Goal: Transaction & Acquisition: Book appointment/travel/reservation

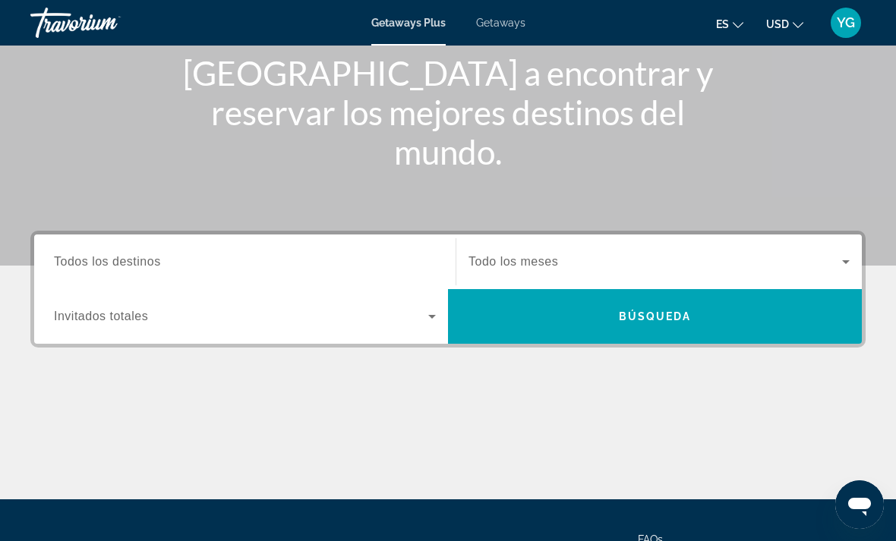
scroll to position [188, 0]
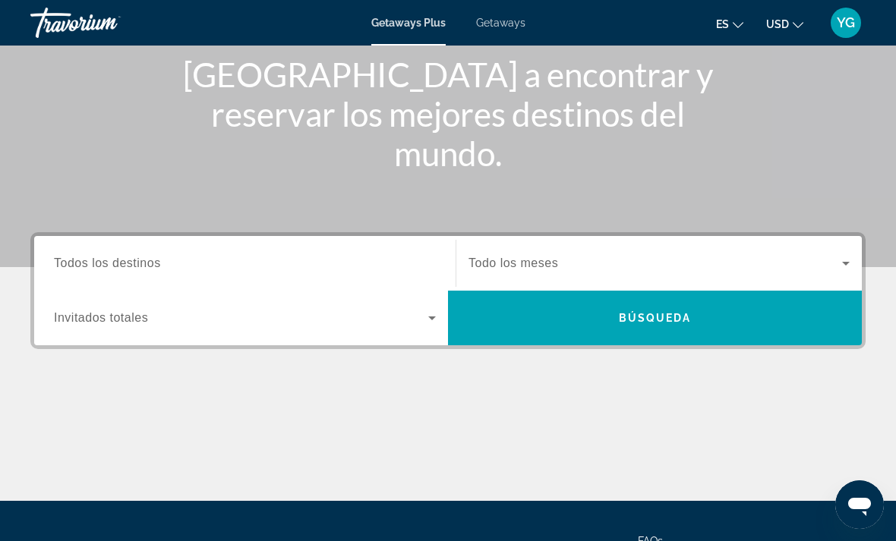
click at [421, 325] on span "Search widget" at bounding box center [241, 318] width 374 height 18
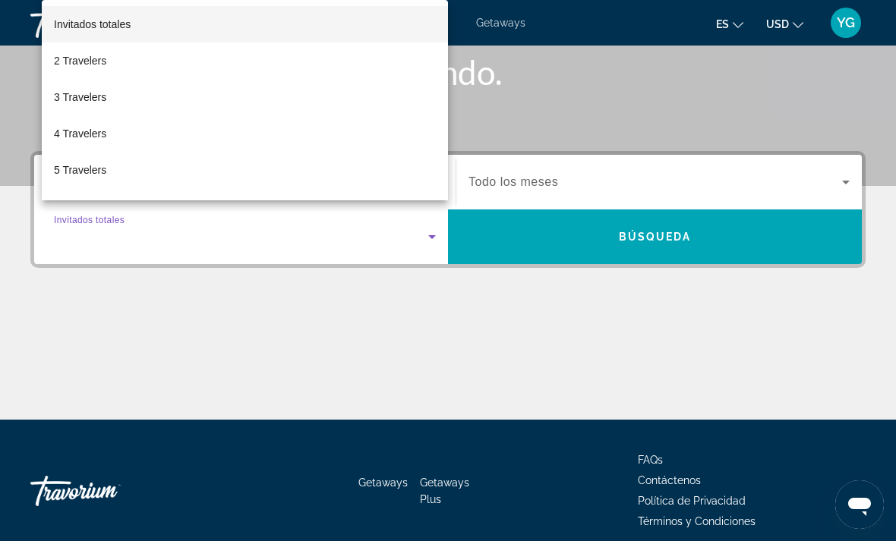
scroll to position [286, 0]
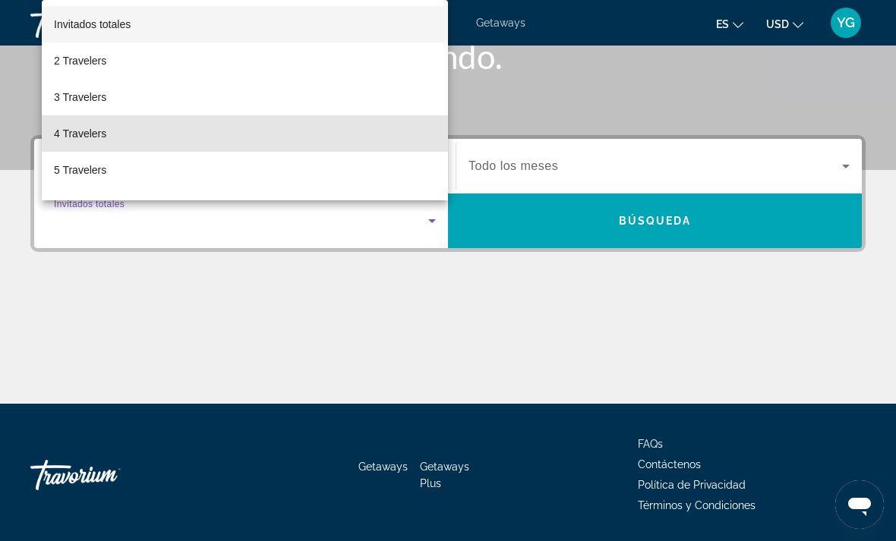
click at [74, 143] on span "4 Travelers" at bounding box center [80, 134] width 52 height 18
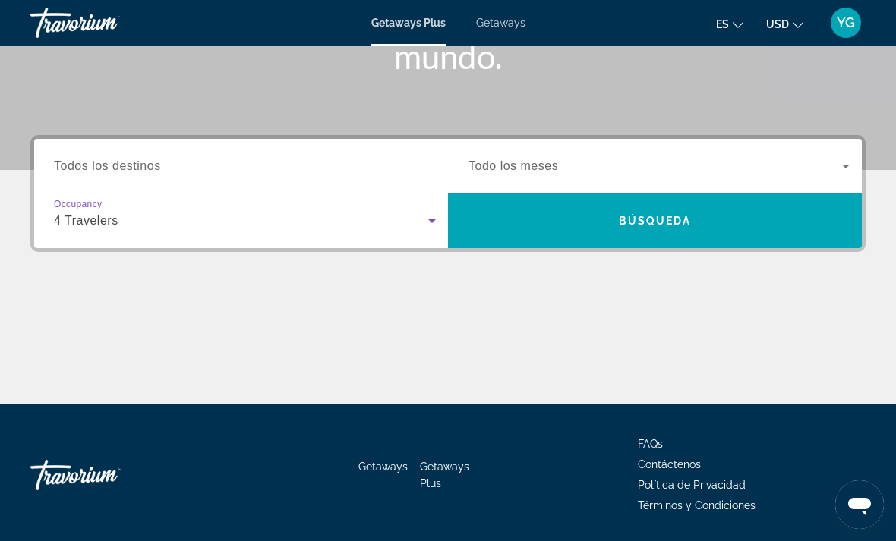
click at [646, 236] on span "Search" at bounding box center [655, 221] width 414 height 36
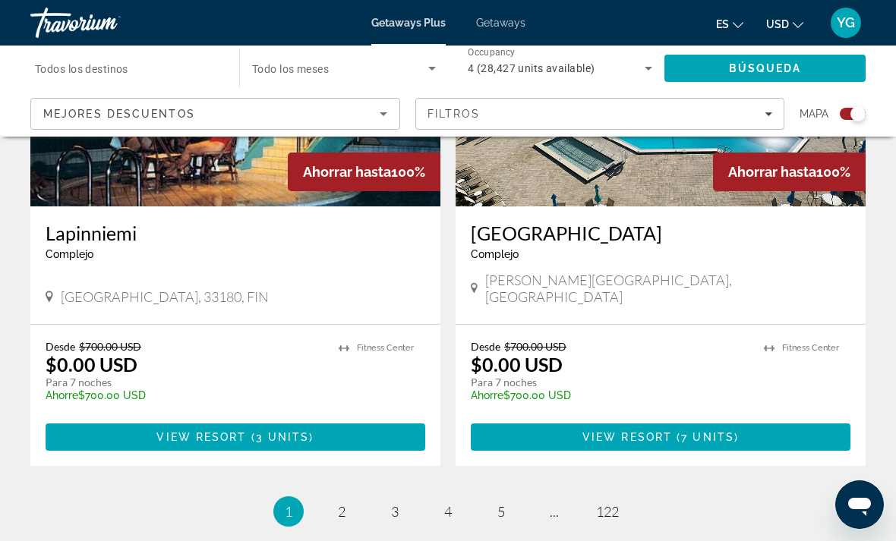
scroll to position [3416, 0]
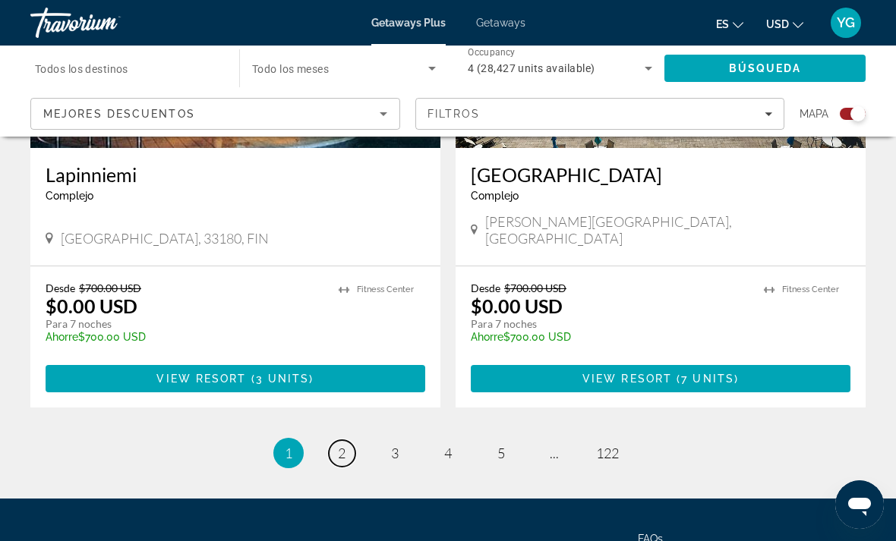
click at [348, 440] on link "page 2" at bounding box center [342, 453] width 27 height 27
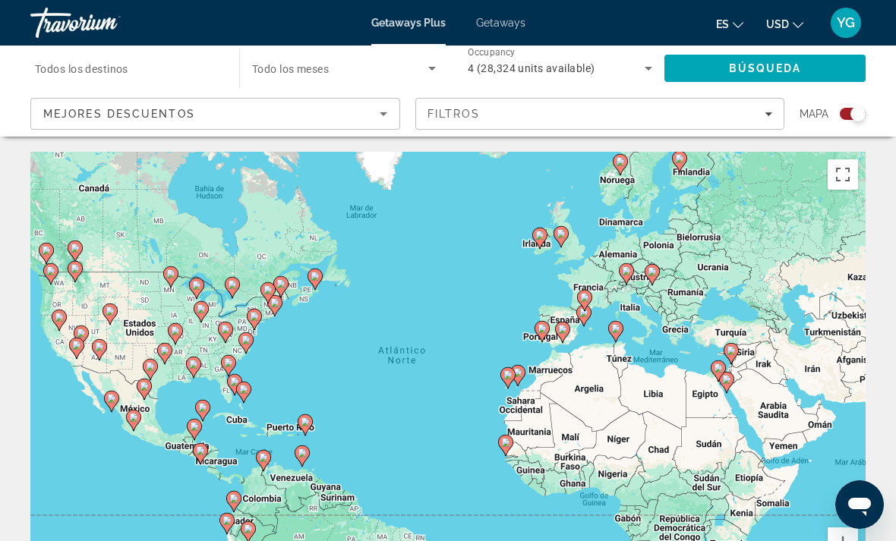
scroll to position [31, 0]
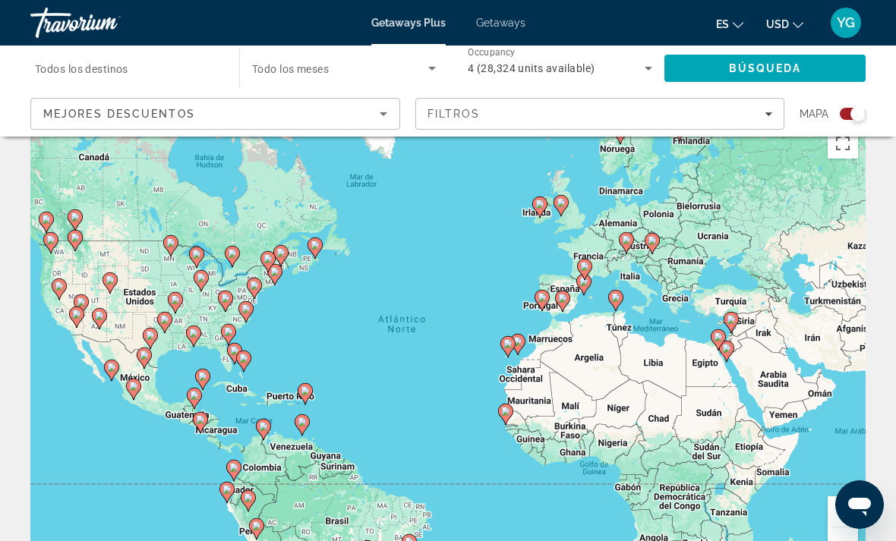
click at [384, 115] on icon "Sort by" at bounding box center [384, 114] width 8 height 4
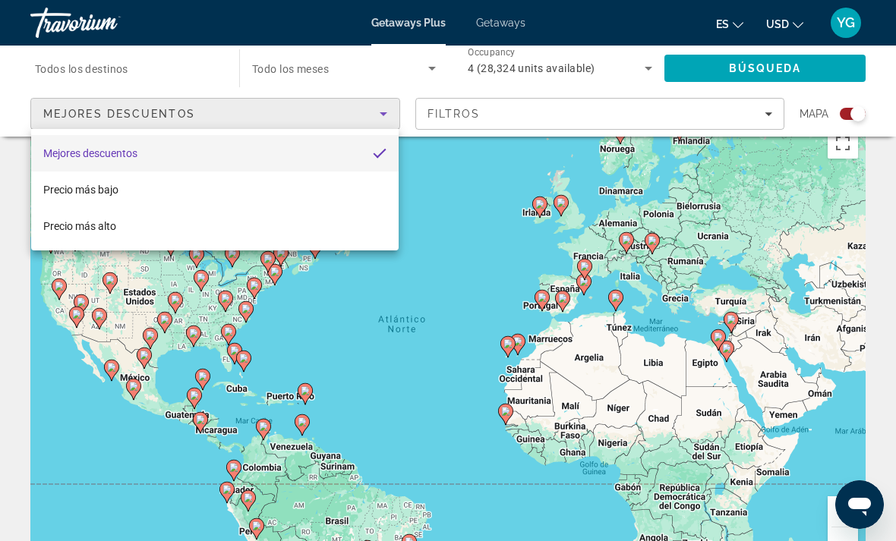
click at [768, 112] on div at bounding box center [448, 270] width 896 height 541
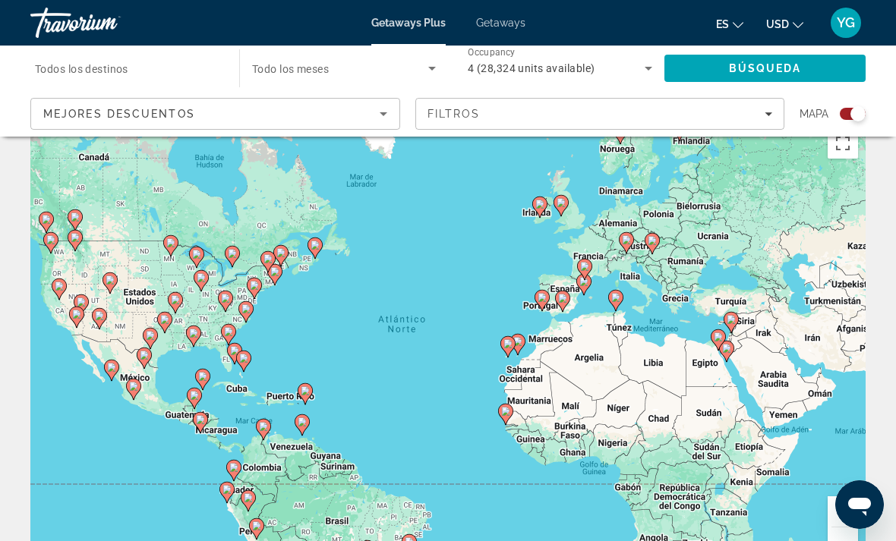
click at [763, 118] on div "Filtros" at bounding box center [599, 114] width 345 height 12
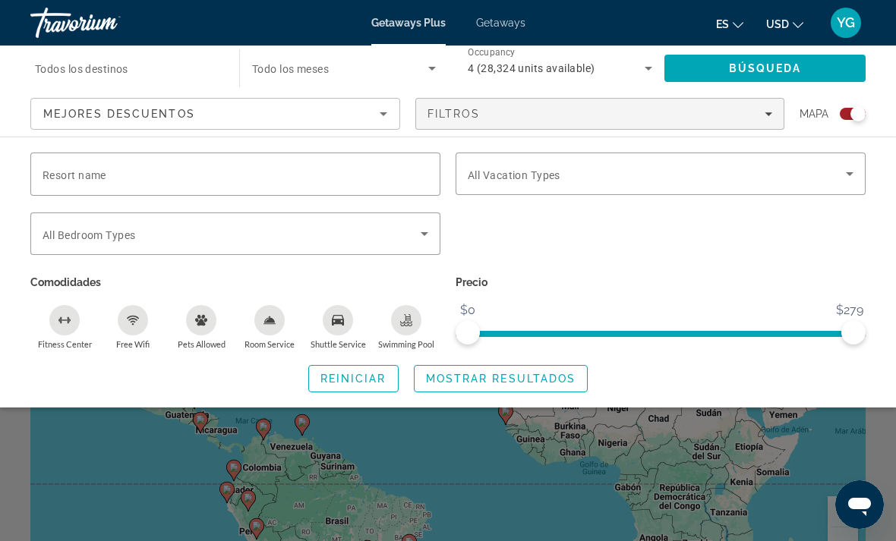
click at [367, 177] on input "Resort name" at bounding box center [236, 175] width 386 height 18
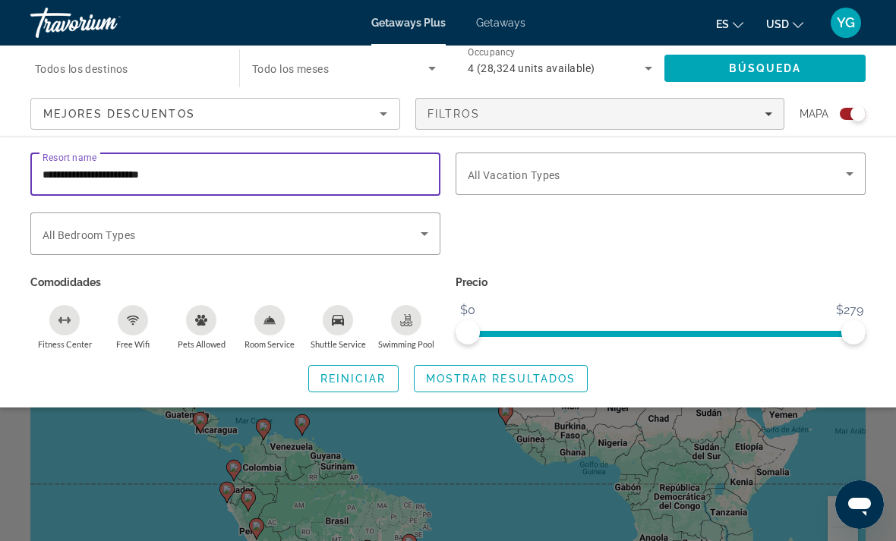
type input "**********"
click at [787, 64] on span "Búsqueda" at bounding box center [765, 68] width 73 height 12
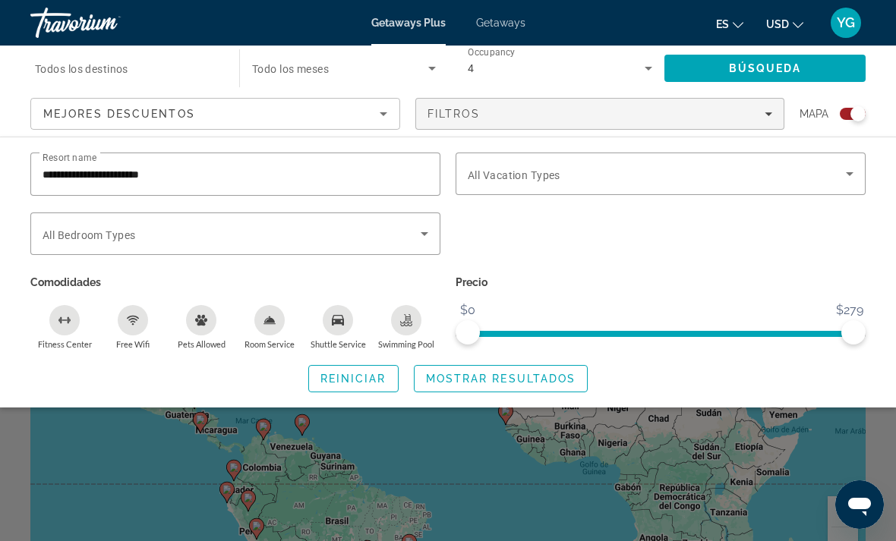
click at [517, 378] on span "Mostrar resultados" at bounding box center [501, 379] width 150 height 12
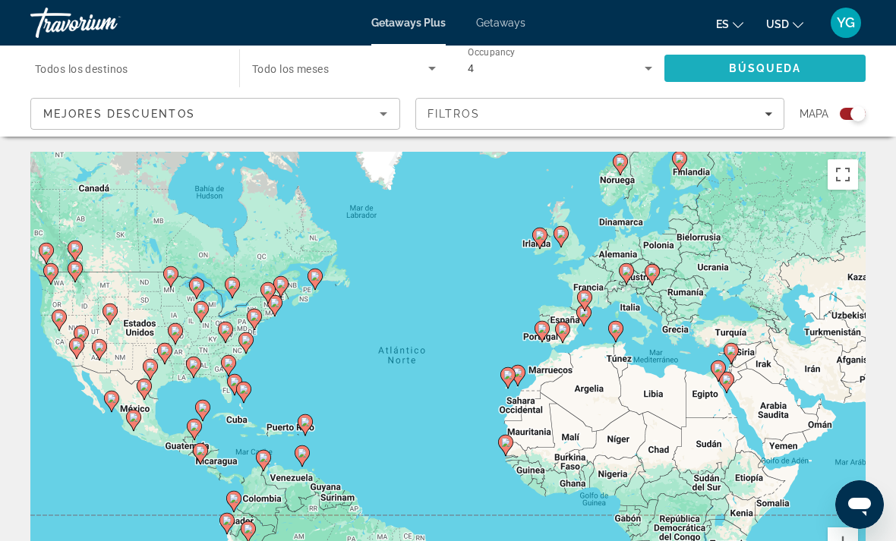
click at [788, 61] on span "Search" at bounding box center [764, 68] width 201 height 36
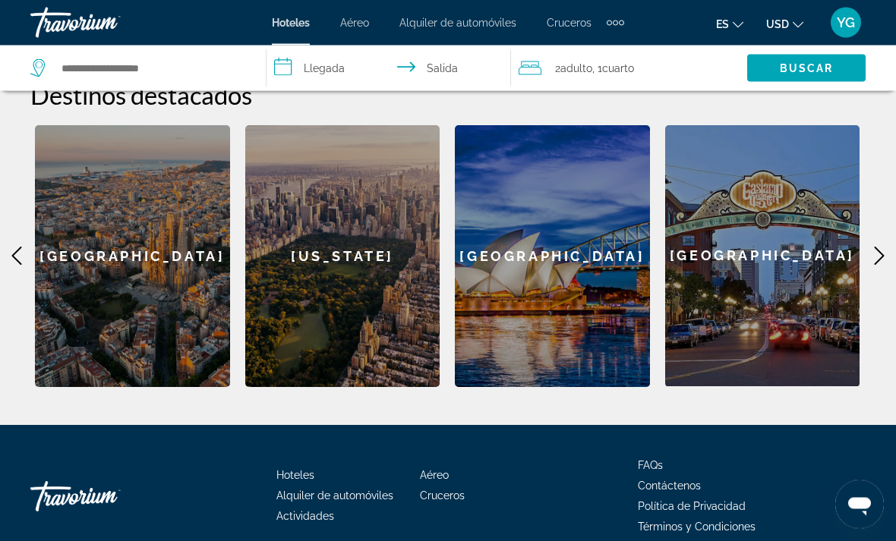
scroll to position [590, 0]
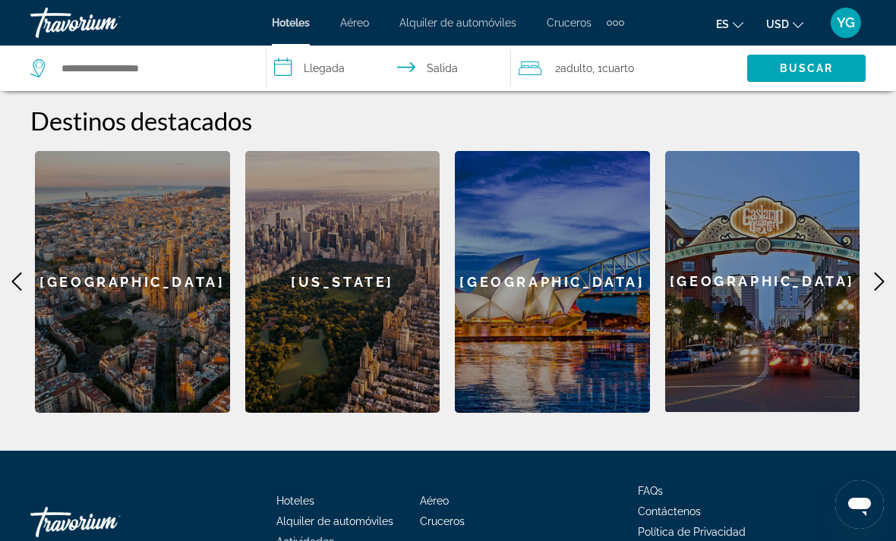
click at [878, 273] on icon "Main content" at bounding box center [879, 282] width 18 height 18
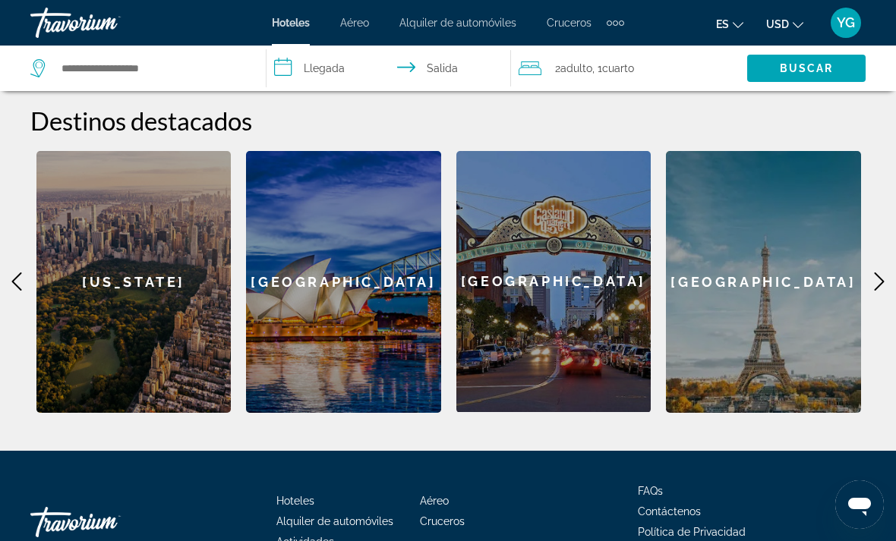
click at [881, 273] on icon "Main content" at bounding box center [879, 282] width 18 height 18
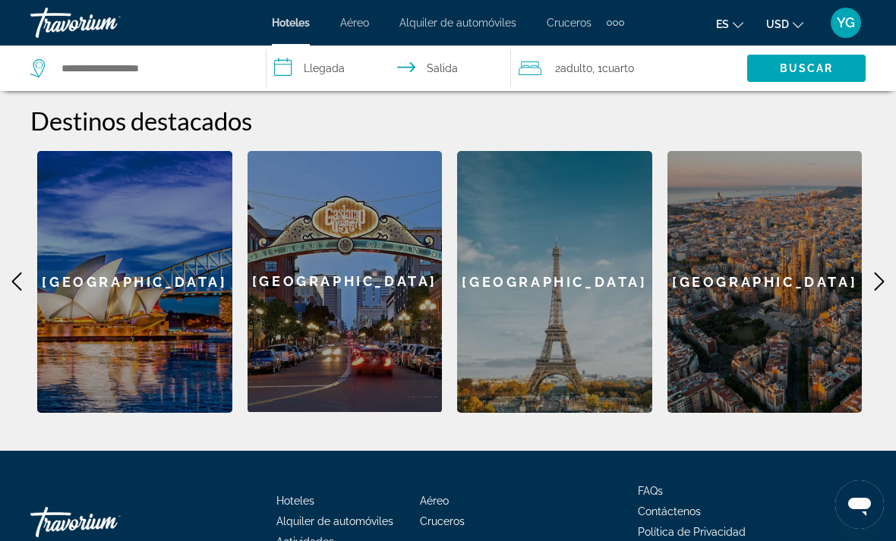
click at [883, 273] on icon "Main content" at bounding box center [879, 282] width 18 height 18
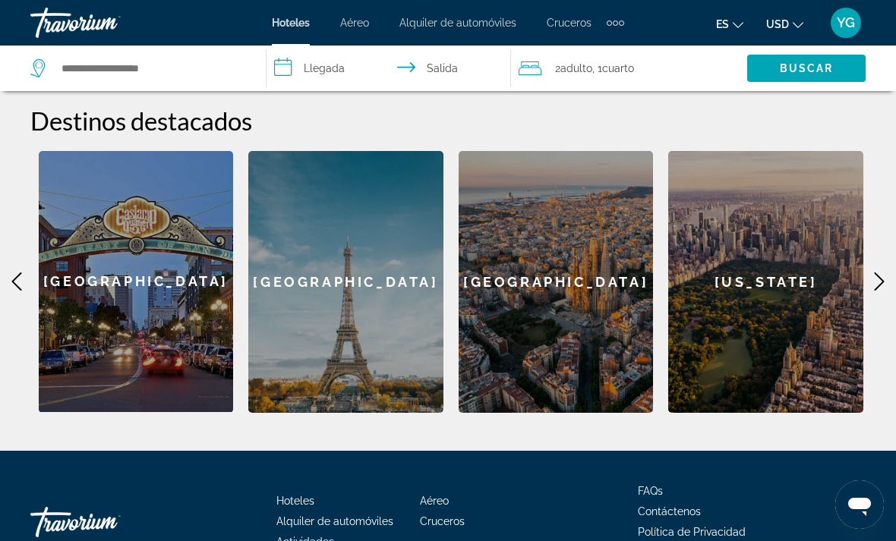
click at [880, 273] on icon "Main content" at bounding box center [879, 282] width 18 height 18
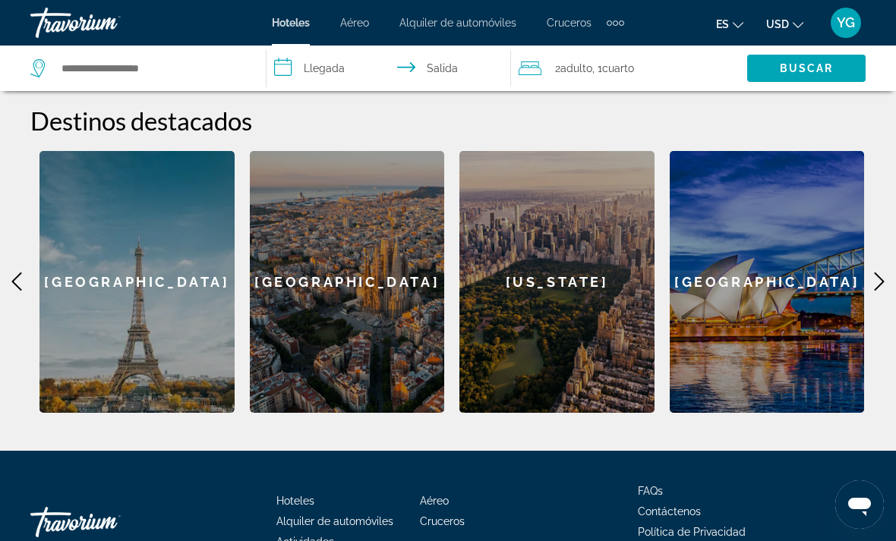
click at [881, 273] on icon "Main content" at bounding box center [880, 282] width 10 height 18
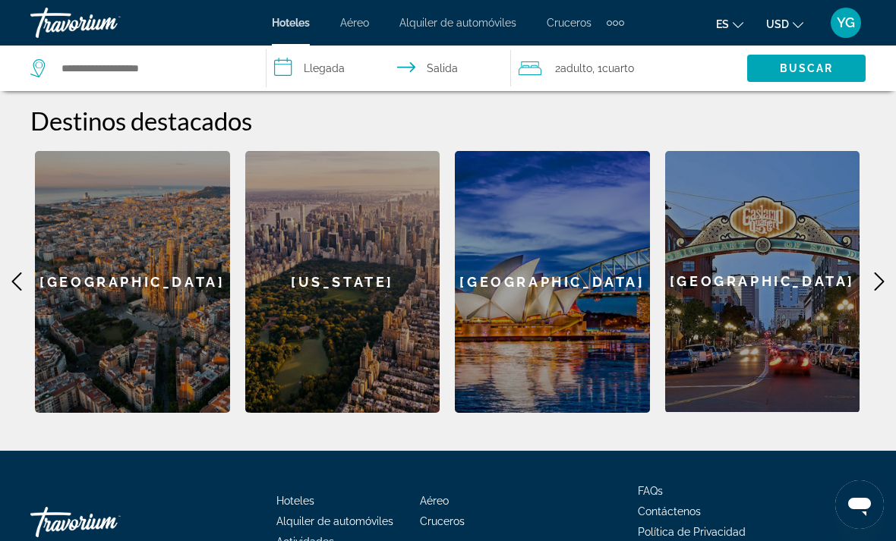
click at [882, 273] on icon "Main content" at bounding box center [880, 282] width 10 height 18
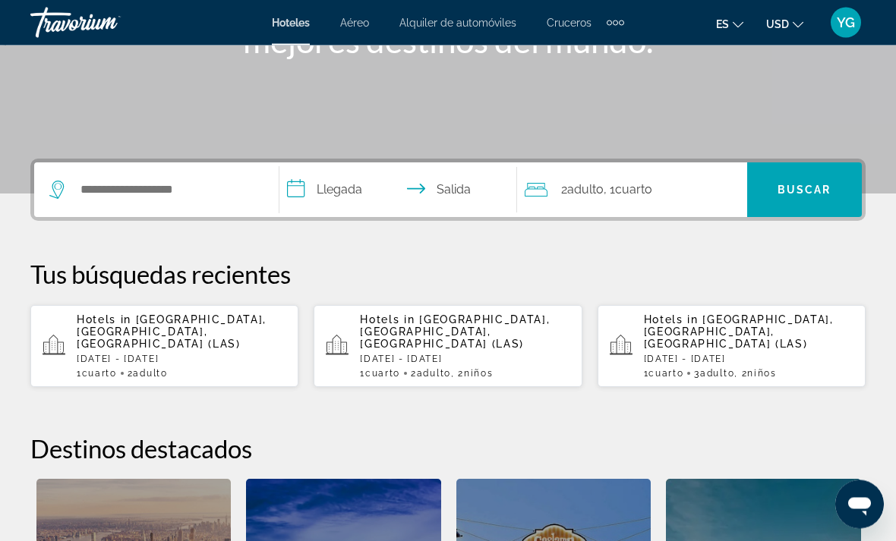
scroll to position [262, 0]
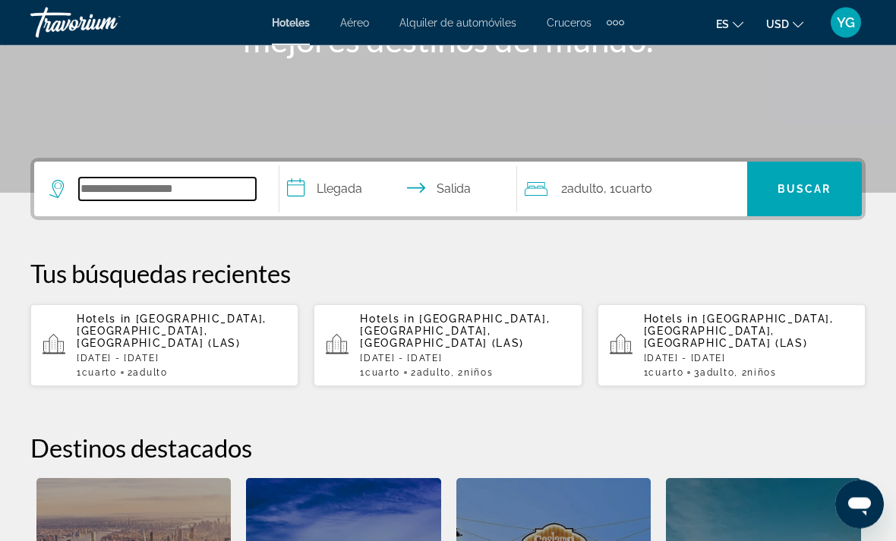
click at [173, 195] on input "Search hotel destination" at bounding box center [167, 189] width 177 height 23
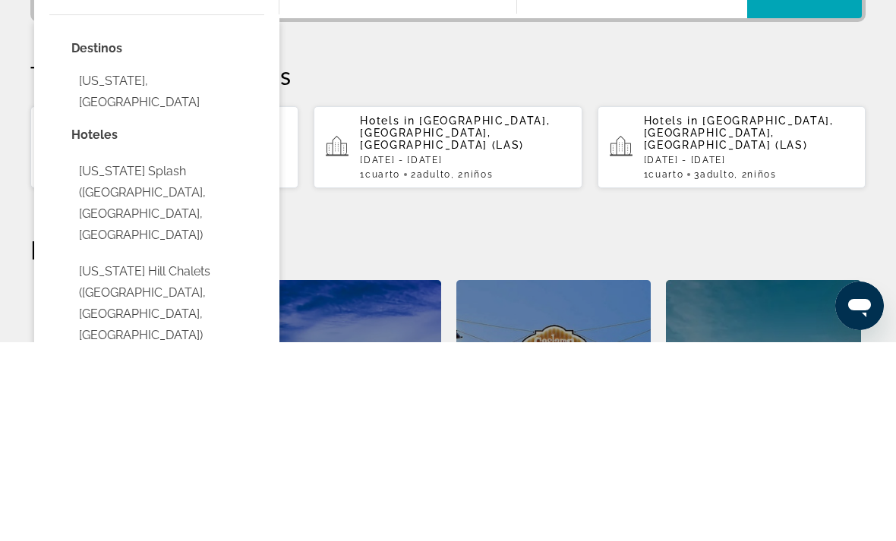
click at [224, 356] on button "Tennessee Splash (Sevierville, TN, US)" at bounding box center [167, 402] width 193 height 93
type input "**********"
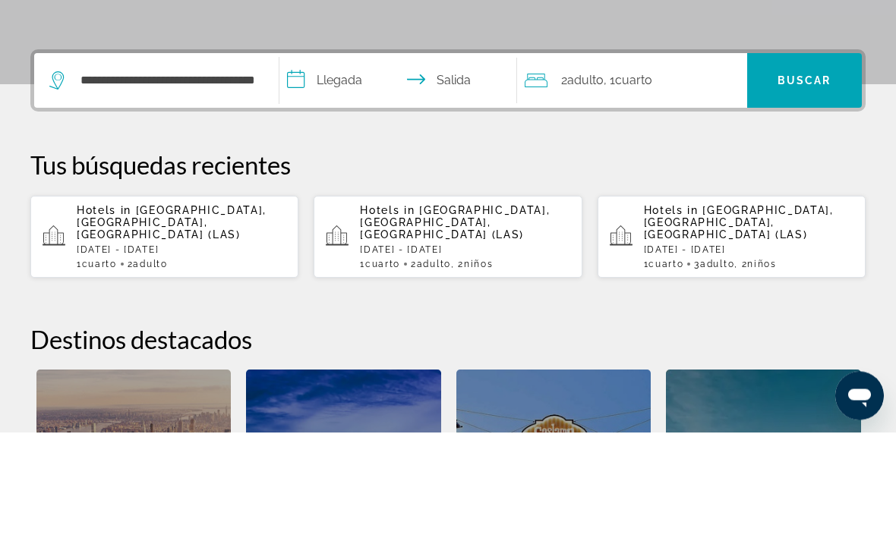
click at [342, 162] on input "**********" at bounding box center [401, 191] width 244 height 59
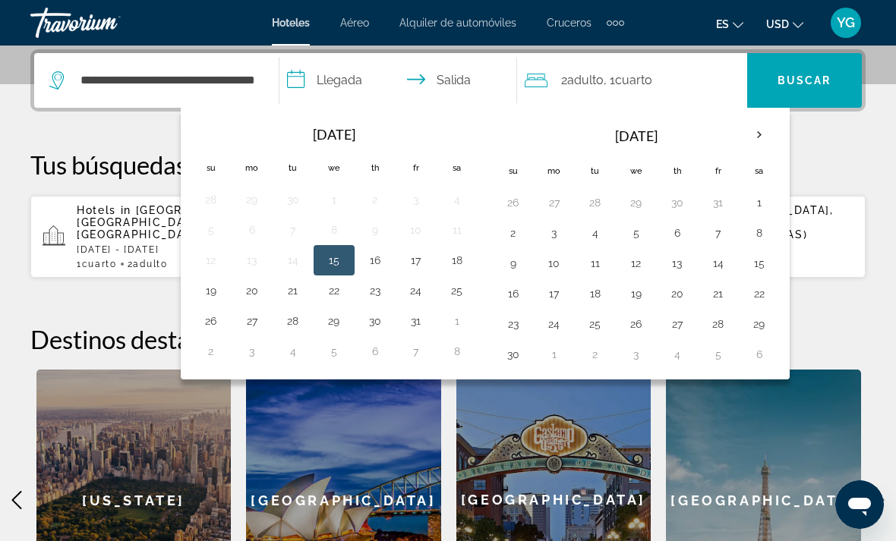
click at [563, 327] on button "24" at bounding box center [554, 324] width 24 height 21
click at [717, 321] on button "28" at bounding box center [718, 324] width 24 height 21
type input "**********"
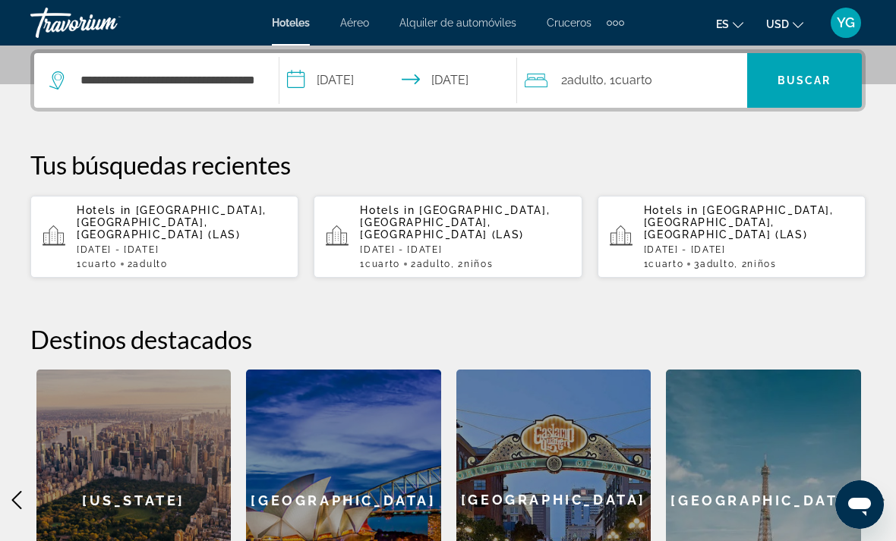
click at [679, 79] on div "2 Adulto Adulto , 1 Cuarto habitaciones" at bounding box center [636, 80] width 222 height 21
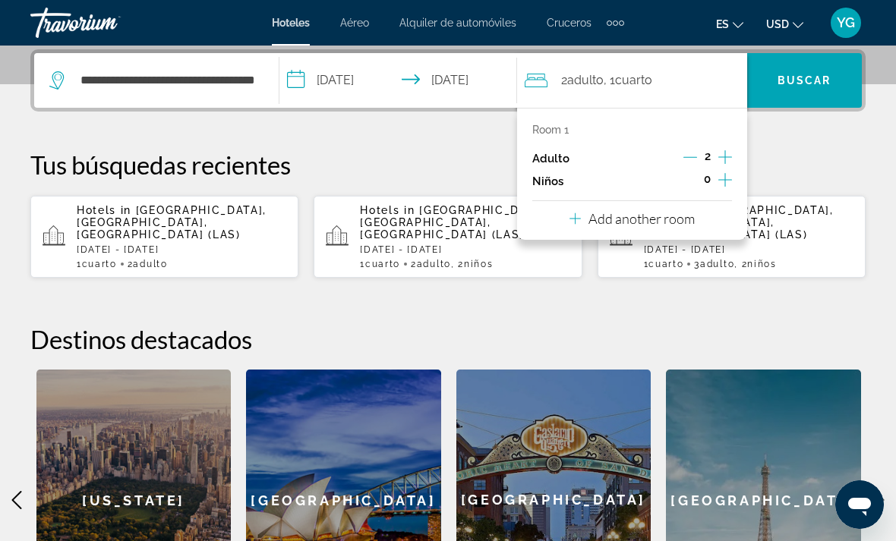
click at [727, 181] on icon "Increment children" at bounding box center [725, 180] width 14 height 18
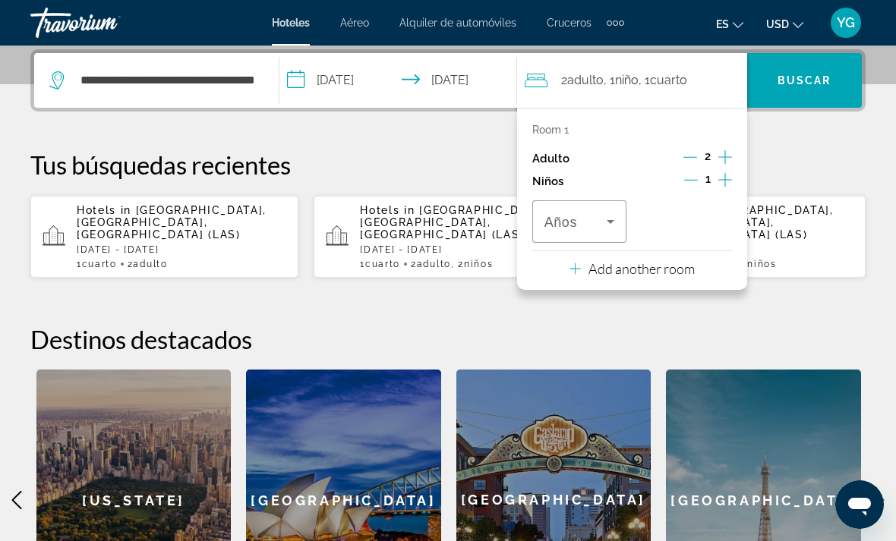
click at [731, 178] on icon "Increment children" at bounding box center [725, 180] width 14 height 14
click at [607, 219] on icon "Travelers: 2 adults, 2 children" at bounding box center [610, 222] width 18 height 18
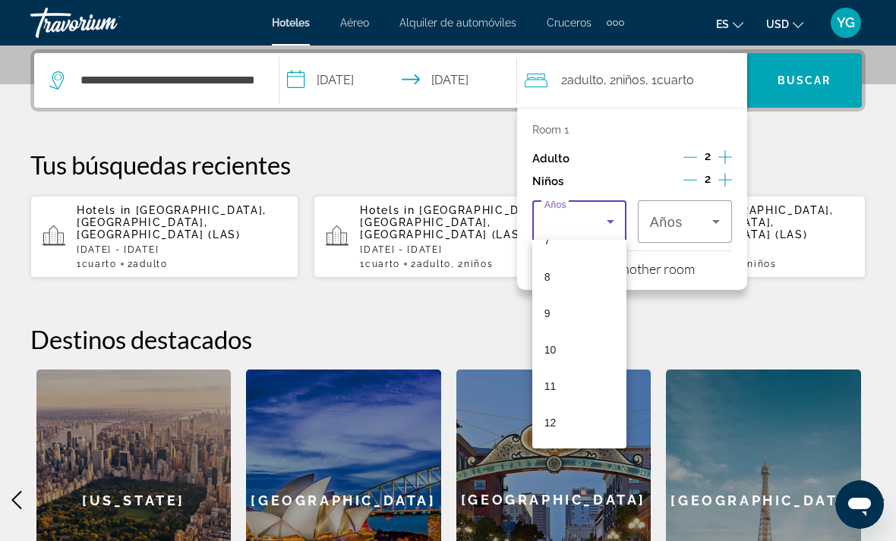
scroll to position [282, 0]
click at [586, 355] on mat-option "10" at bounding box center [579, 347] width 94 height 36
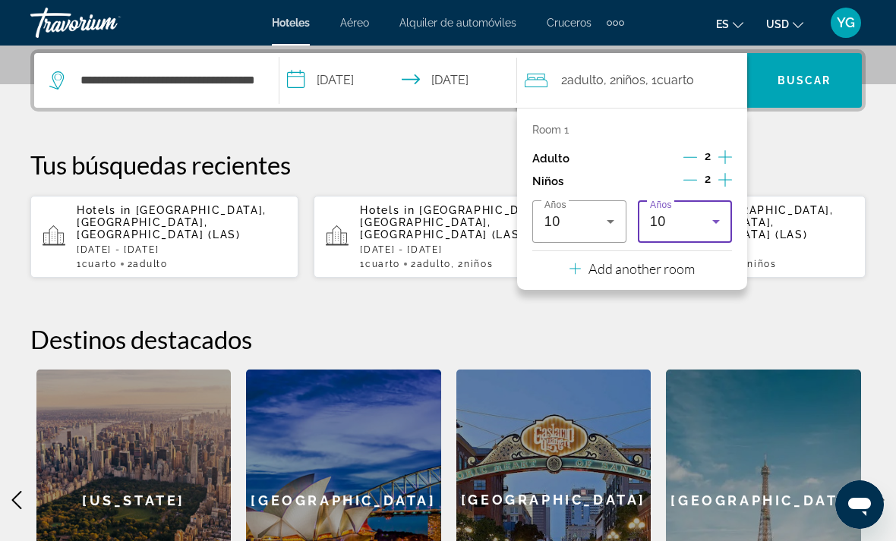
click at [711, 219] on icon "Travelers: 2 adults, 2 children" at bounding box center [716, 222] width 18 height 18
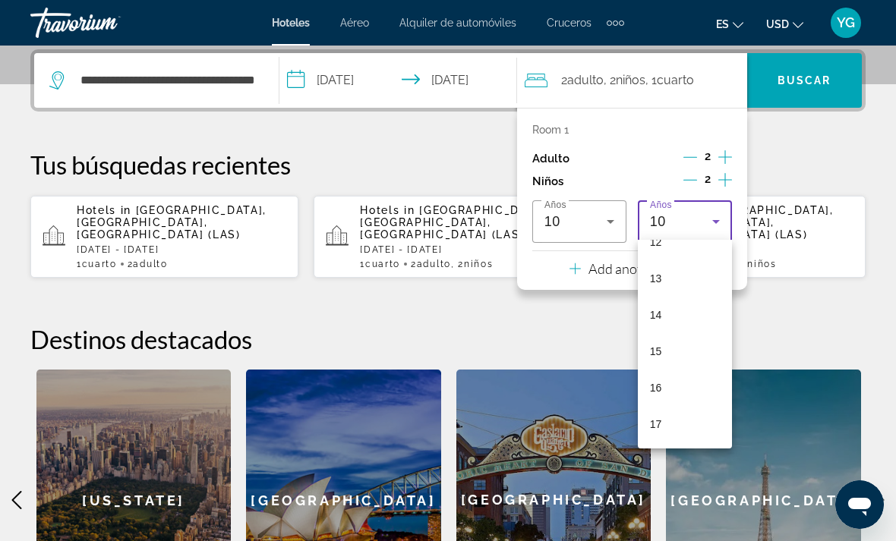
scroll to position [459, 0]
click at [672, 431] on mat-option "17" at bounding box center [685, 424] width 94 height 36
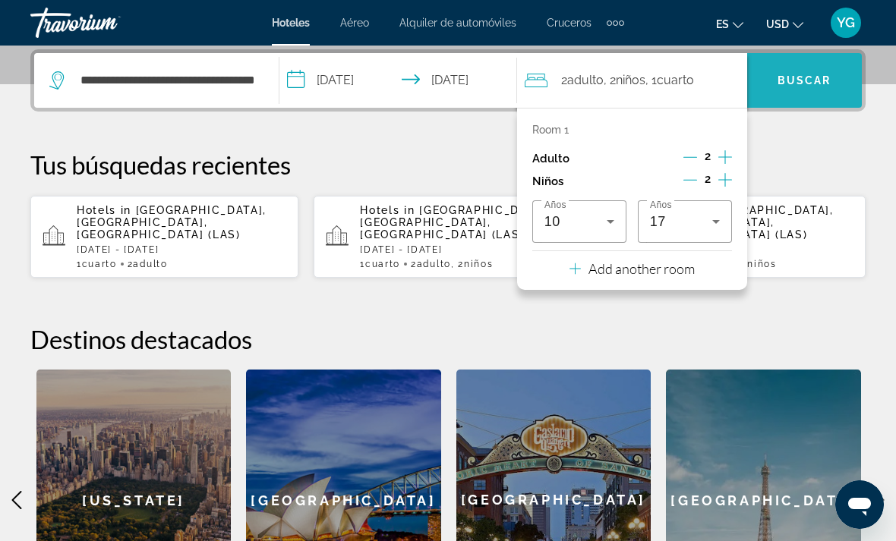
click at [825, 81] on span "Buscar" at bounding box center [805, 80] width 54 height 12
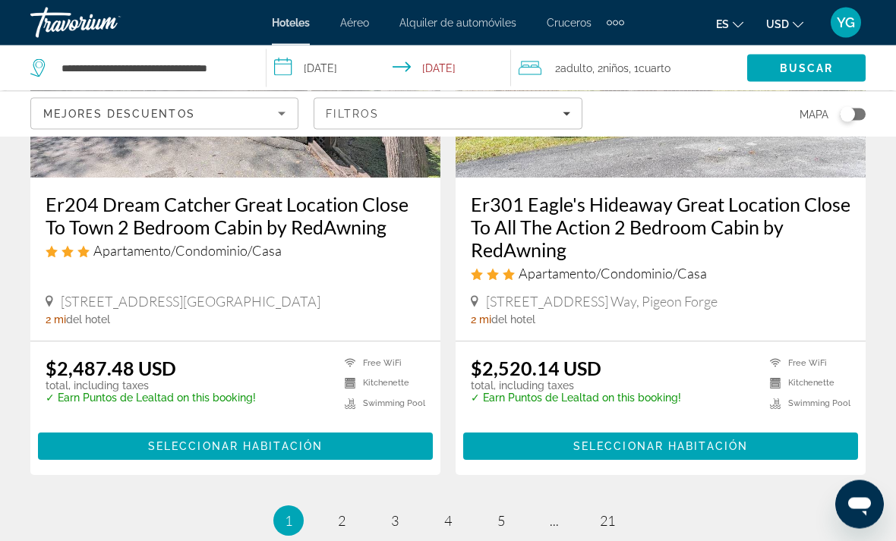
scroll to position [3251, 0]
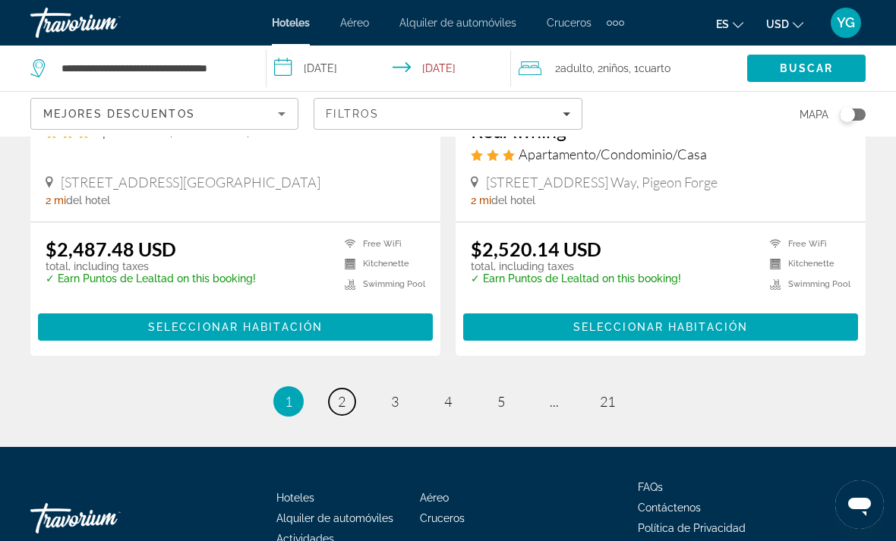
click at [341, 389] on link "page 2" at bounding box center [342, 402] width 27 height 27
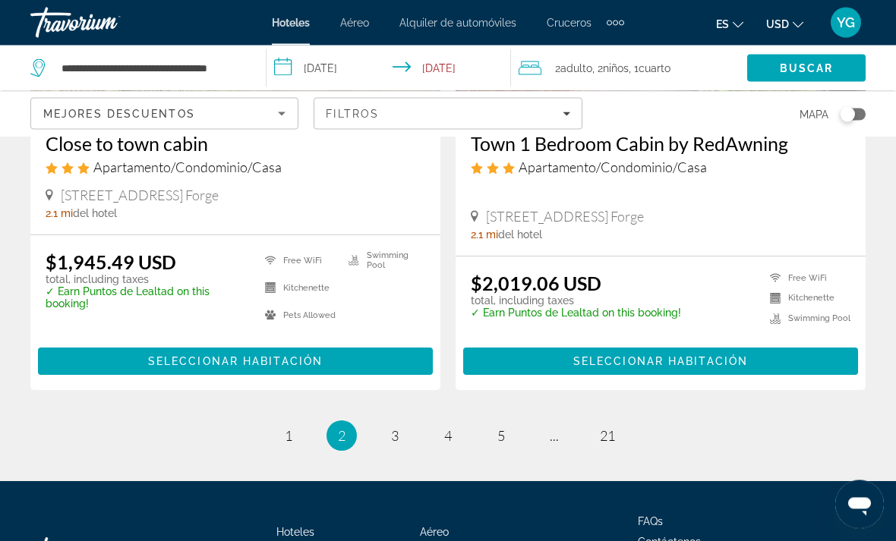
scroll to position [3204, 0]
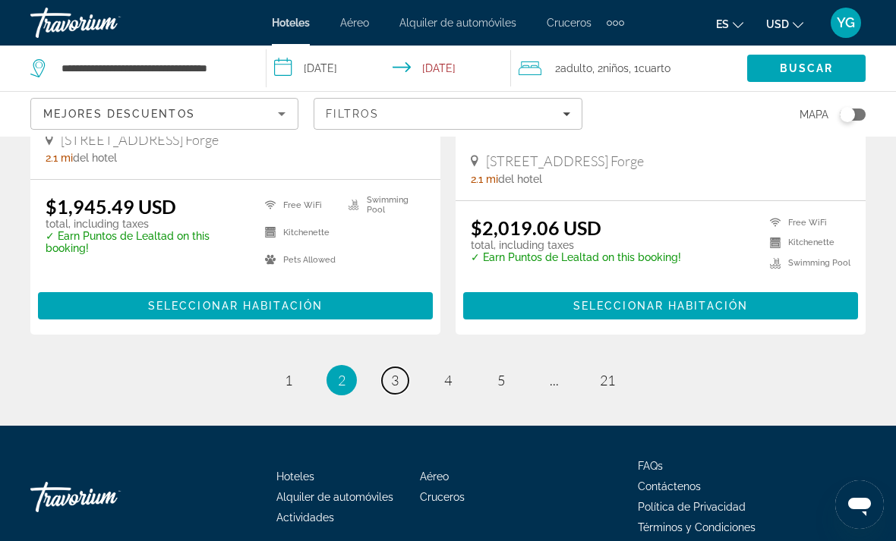
click at [405, 368] on link "page 3" at bounding box center [395, 381] width 27 height 27
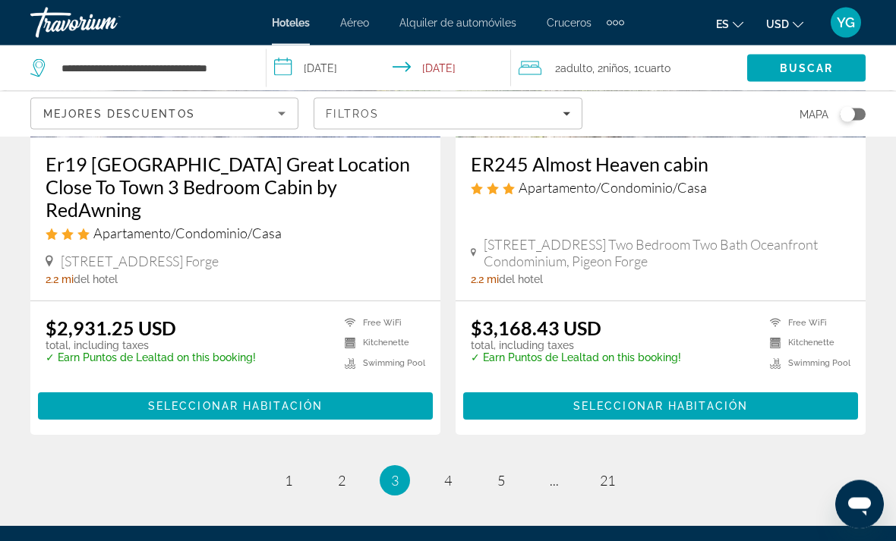
scroll to position [3171, 0]
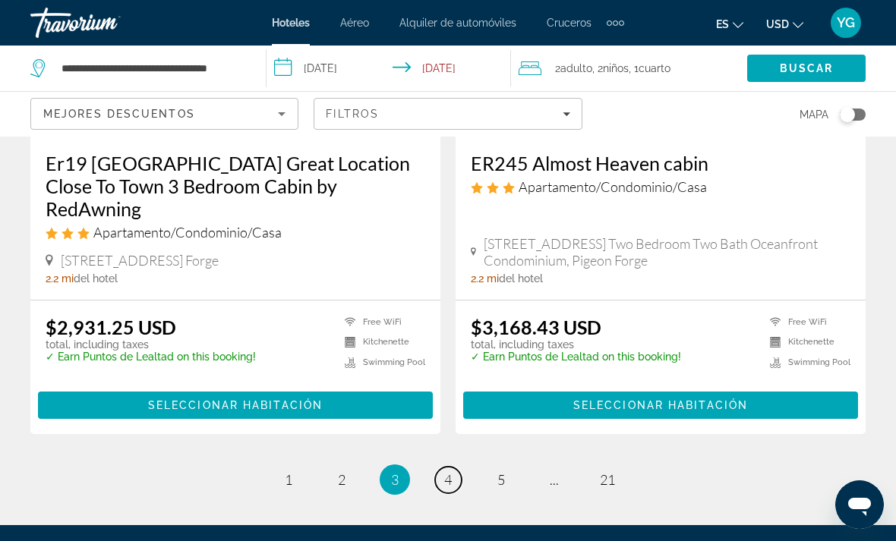
click at [442, 467] on link "page 4" at bounding box center [448, 480] width 27 height 27
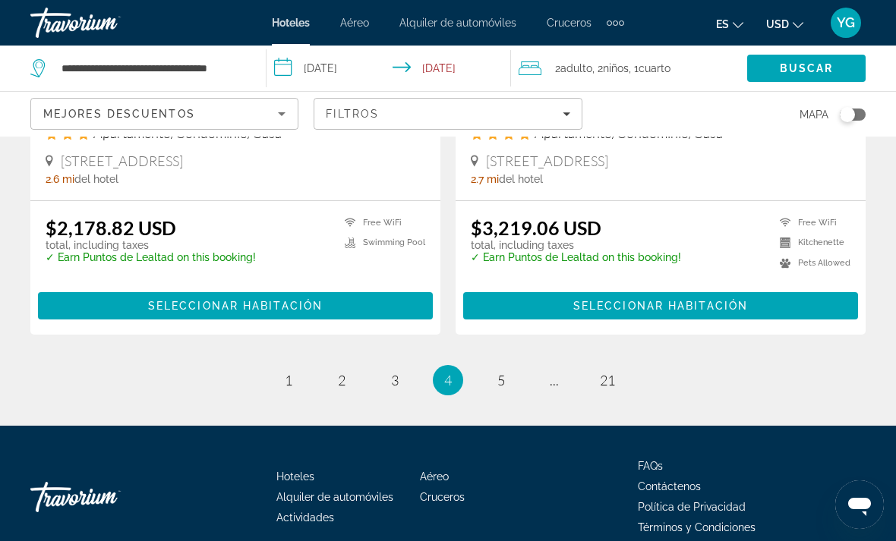
scroll to position [3182, 0]
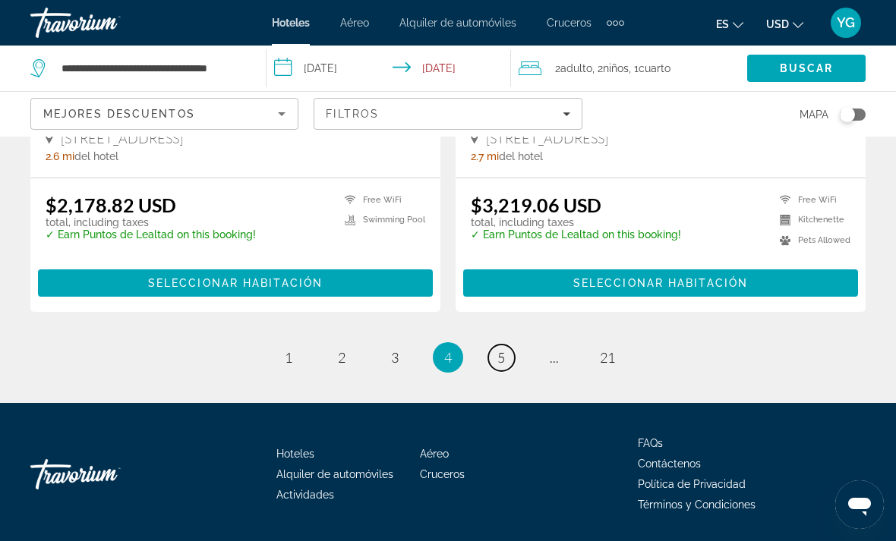
click at [495, 358] on link "page 5" at bounding box center [501, 358] width 27 height 27
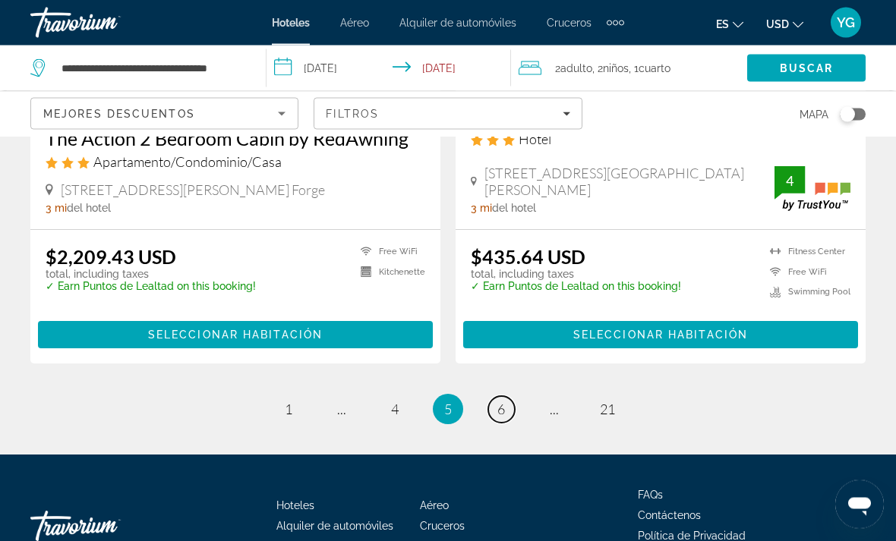
scroll to position [3200, 0]
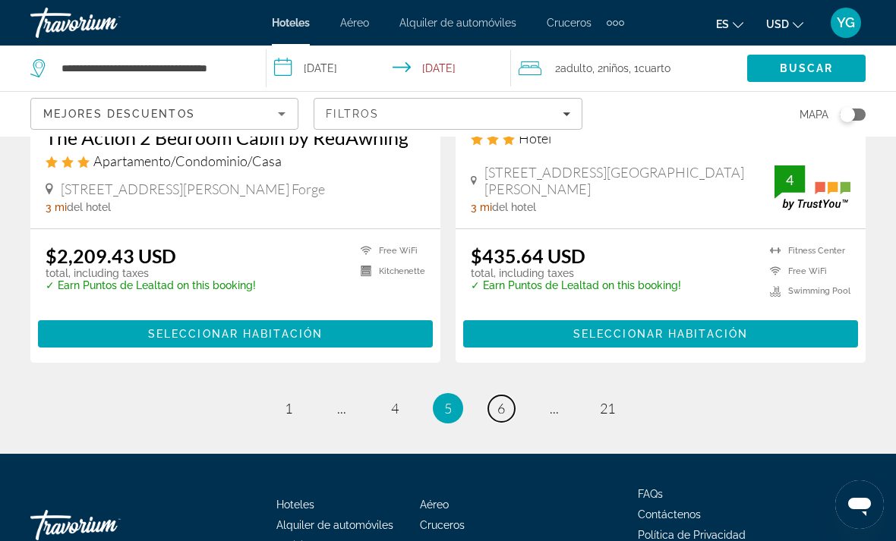
click at [497, 406] on span "6" at bounding box center [501, 408] width 8 height 17
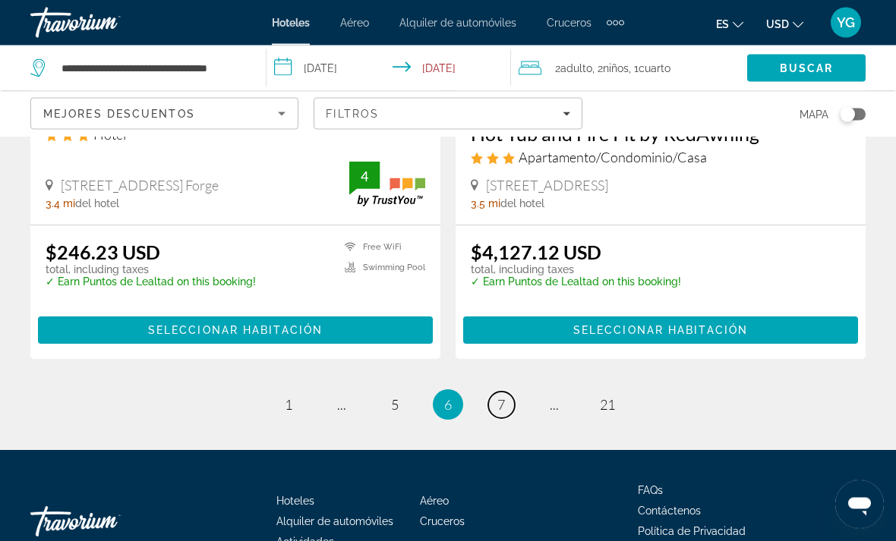
scroll to position [3280, 0]
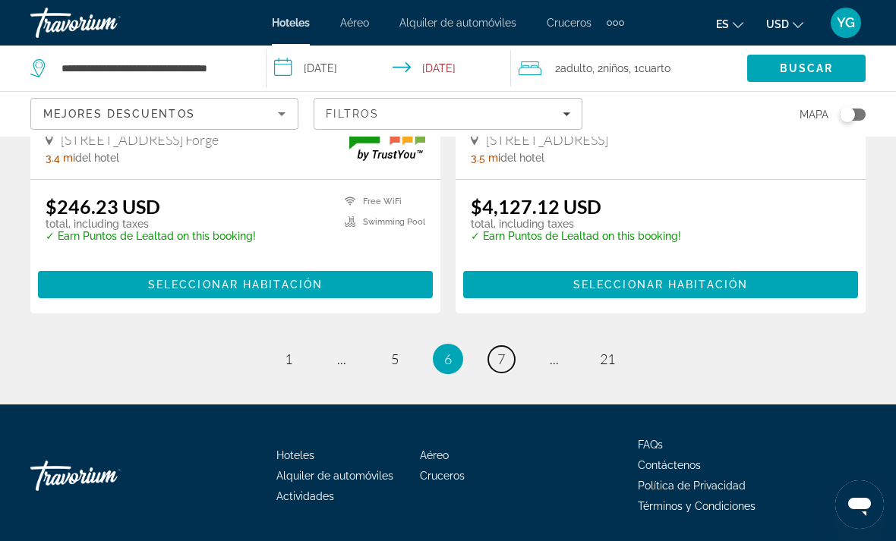
click at [503, 365] on span "7" at bounding box center [501, 359] width 8 height 17
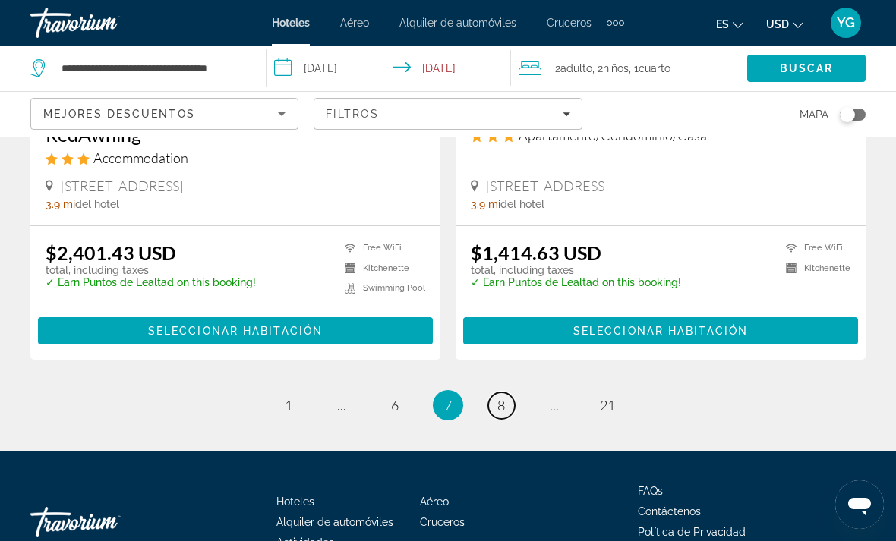
scroll to position [3283, 0]
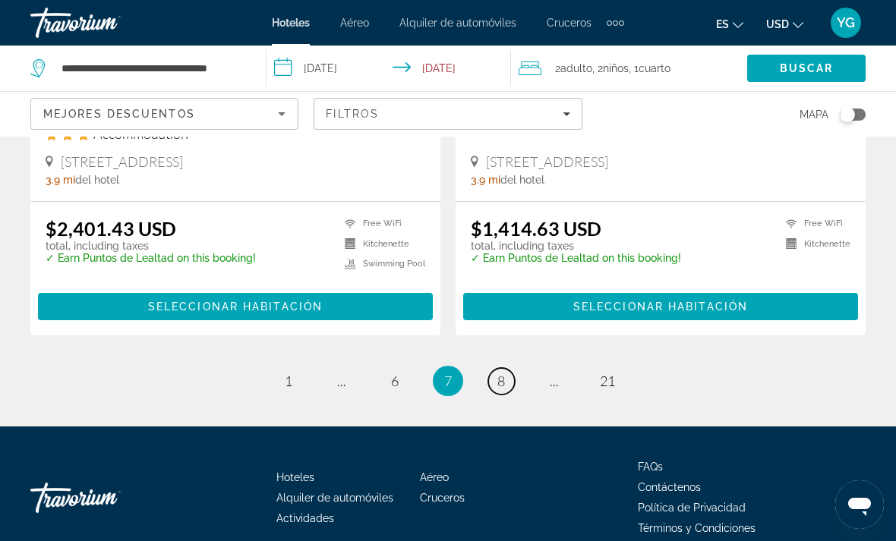
click at [503, 370] on link "page 8" at bounding box center [501, 381] width 27 height 27
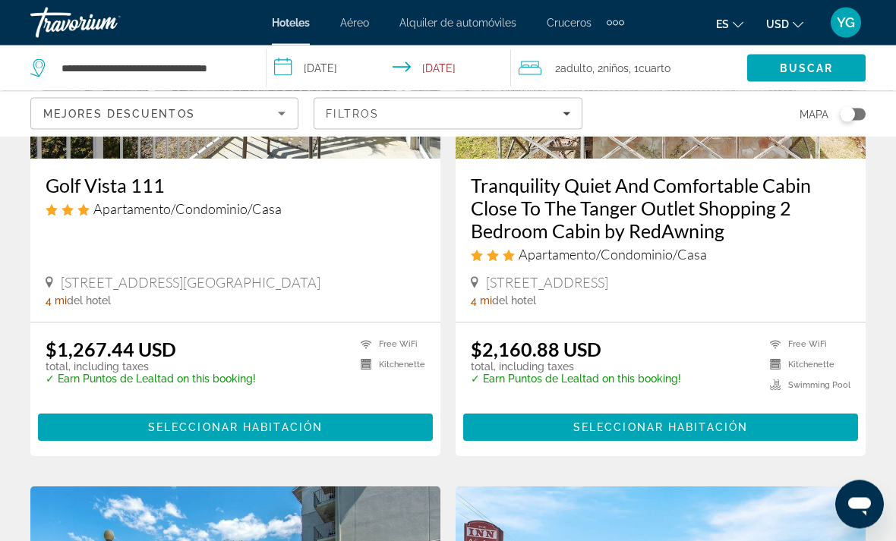
scroll to position [847, 0]
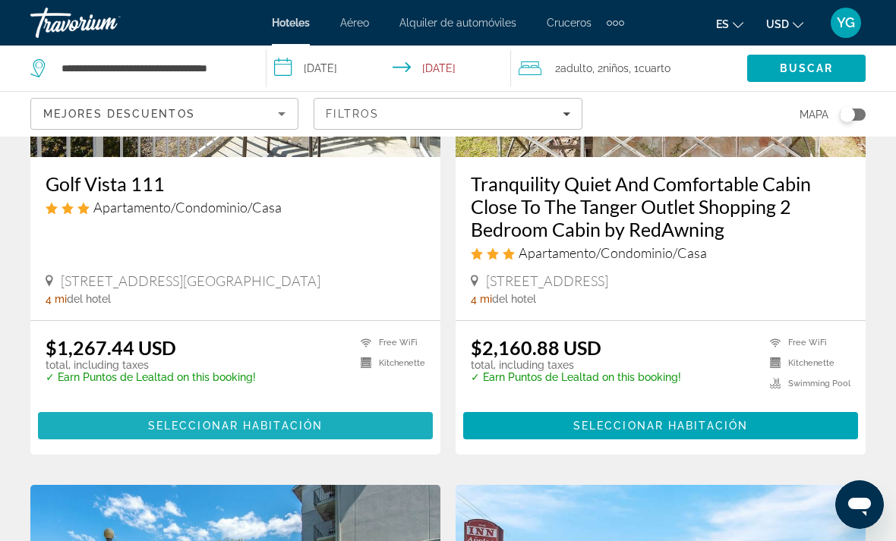
click at [301, 432] on span "Seleccionar habitación" at bounding box center [235, 426] width 175 height 12
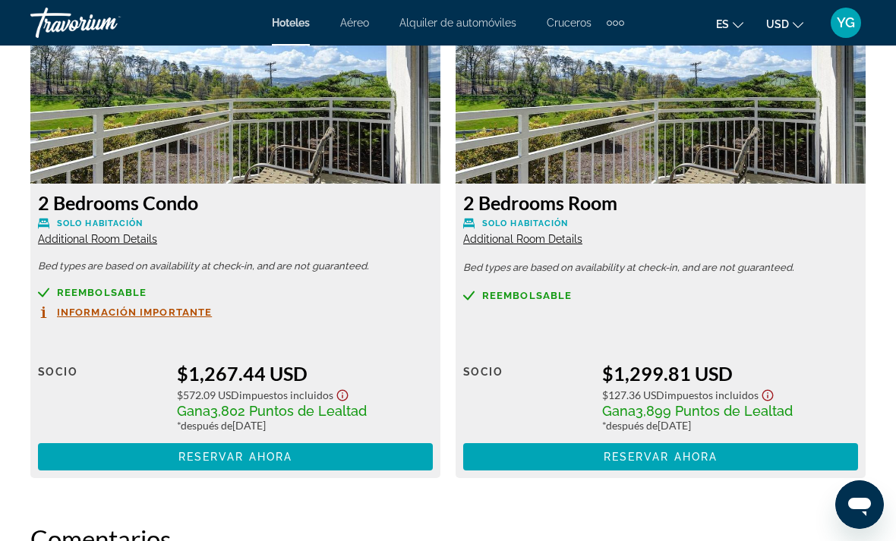
scroll to position [2421, 0]
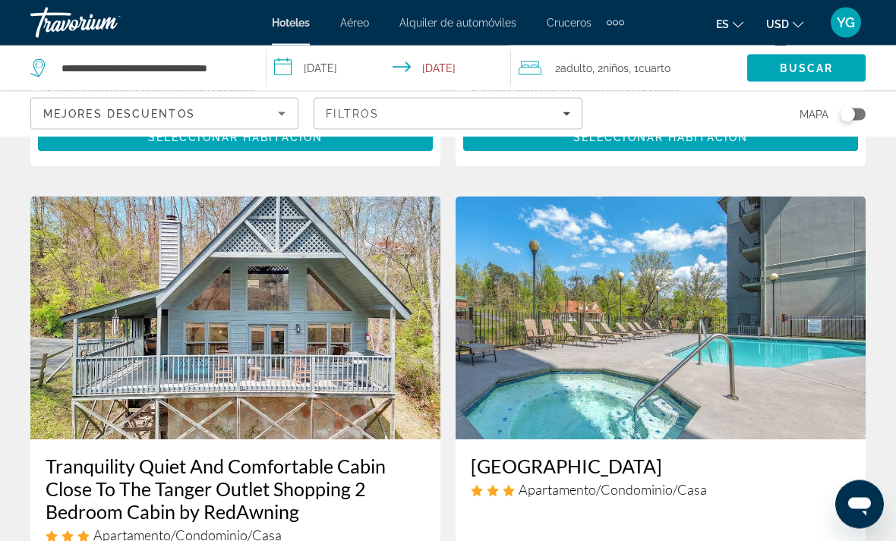
scroll to position [1113, 0]
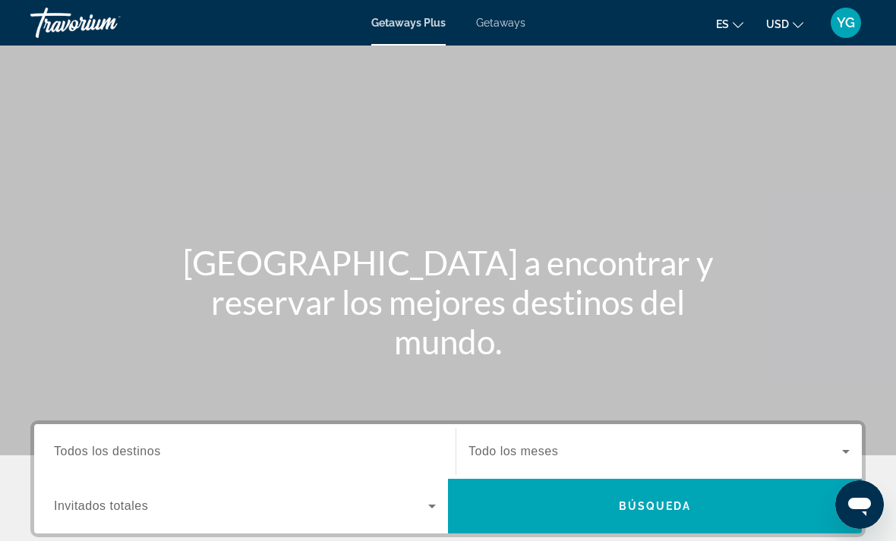
click at [511, 24] on span "Getaways" at bounding box center [500, 23] width 49 height 12
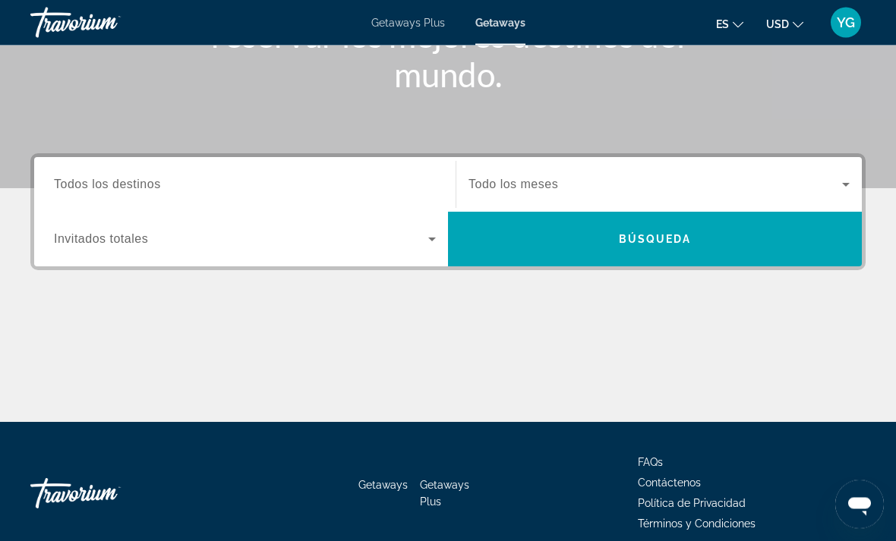
scroll to position [268, 0]
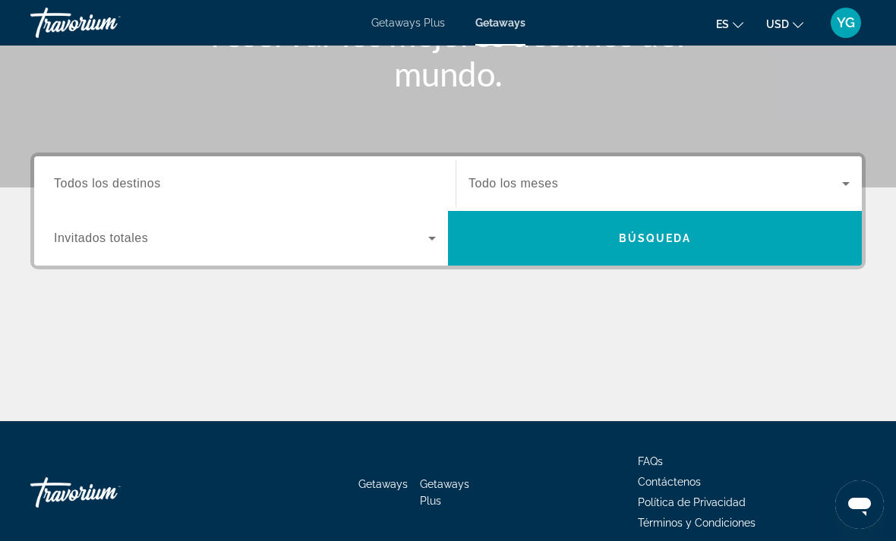
click at [428, 240] on icon "Search widget" at bounding box center [432, 238] width 18 height 18
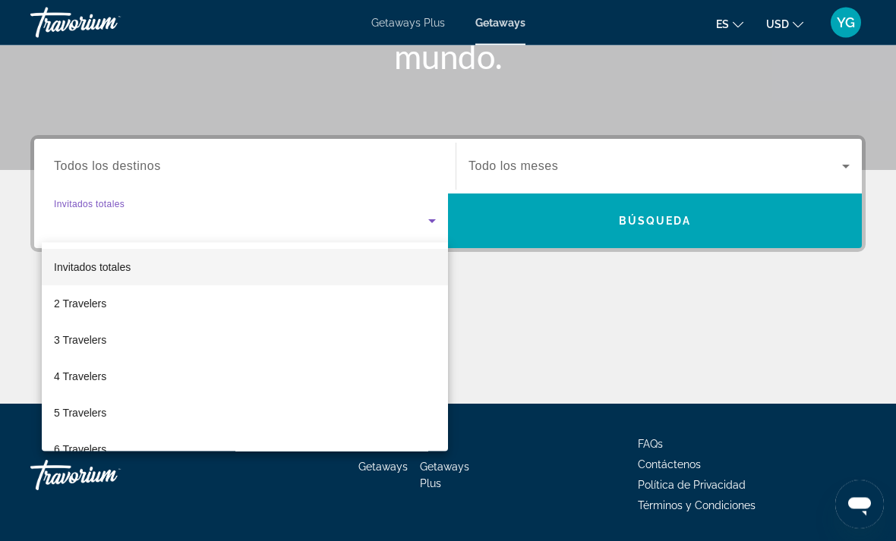
scroll to position [286, 0]
click at [523, 312] on div at bounding box center [448, 270] width 896 height 541
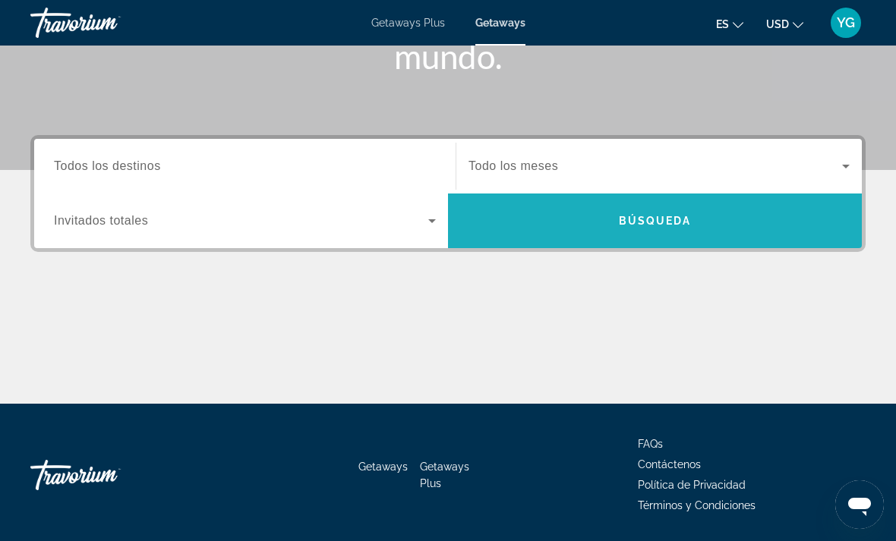
click at [793, 228] on span "Search" at bounding box center [655, 221] width 414 height 36
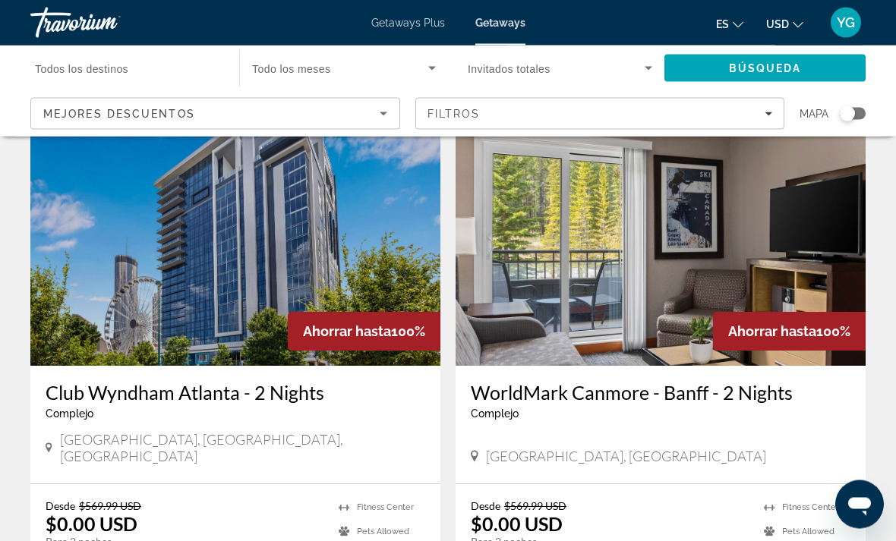
scroll to position [2204, 0]
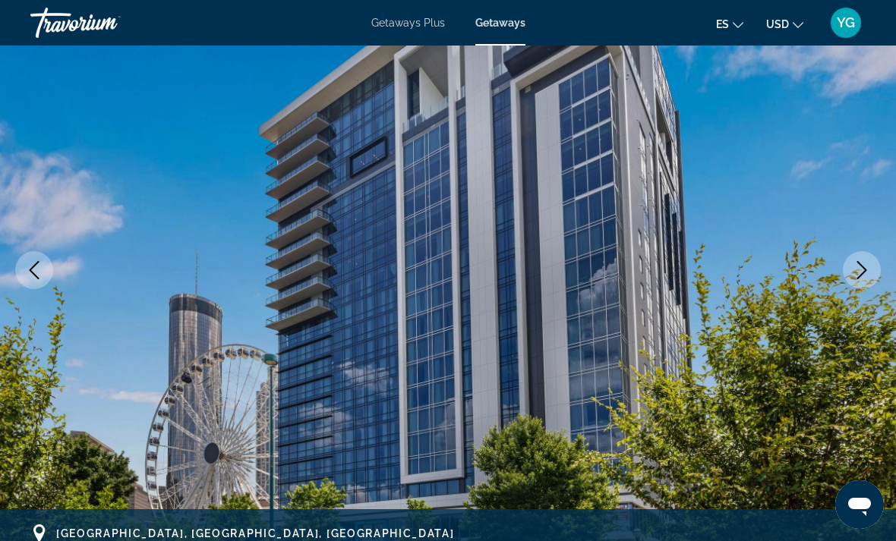
scroll to position [131, 0]
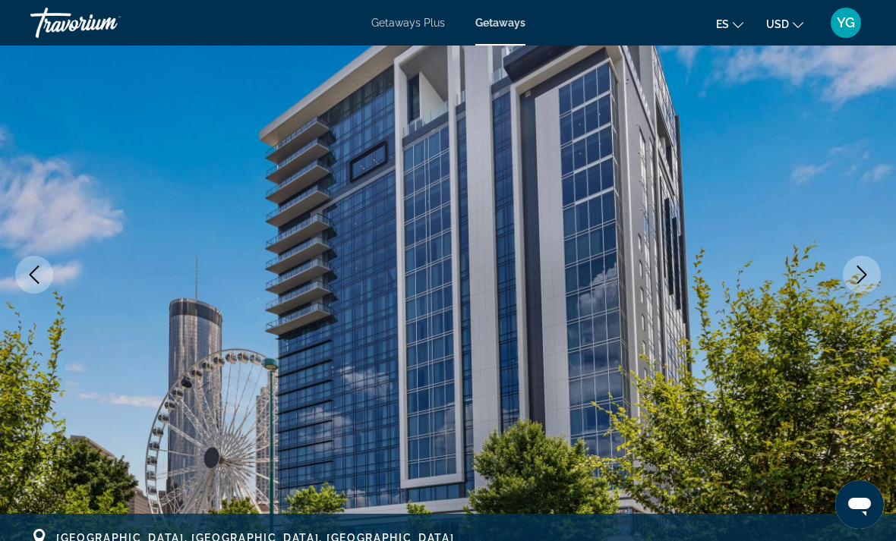
click at [882, 286] on img "Main content" at bounding box center [448, 274] width 896 height 721
click at [859, 276] on icon "Next image" at bounding box center [862, 275] width 18 height 18
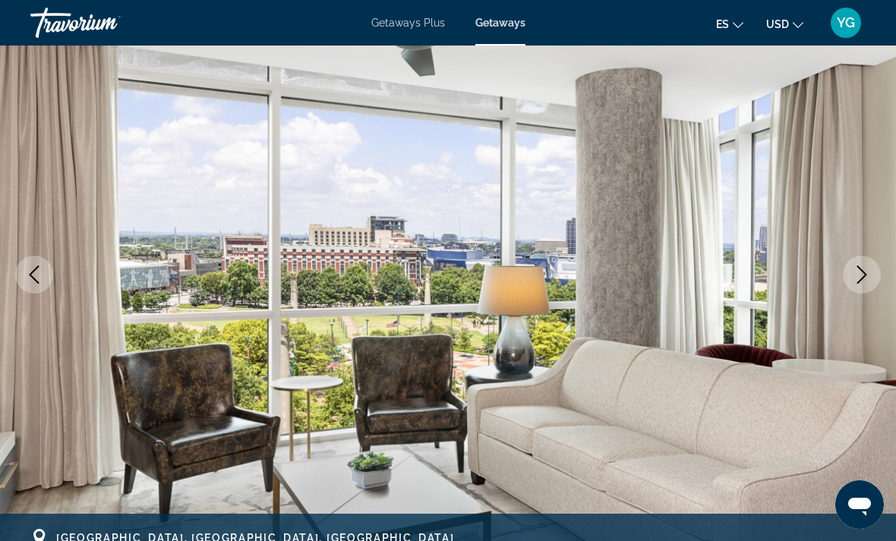
click at [863, 284] on button "Next image" at bounding box center [862, 275] width 38 height 38
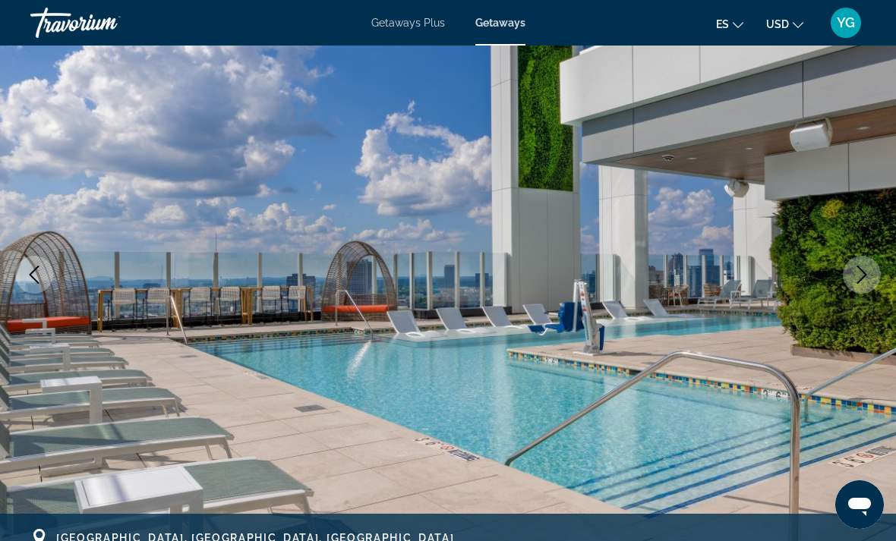
click at [864, 282] on icon "Next image" at bounding box center [862, 275] width 18 height 18
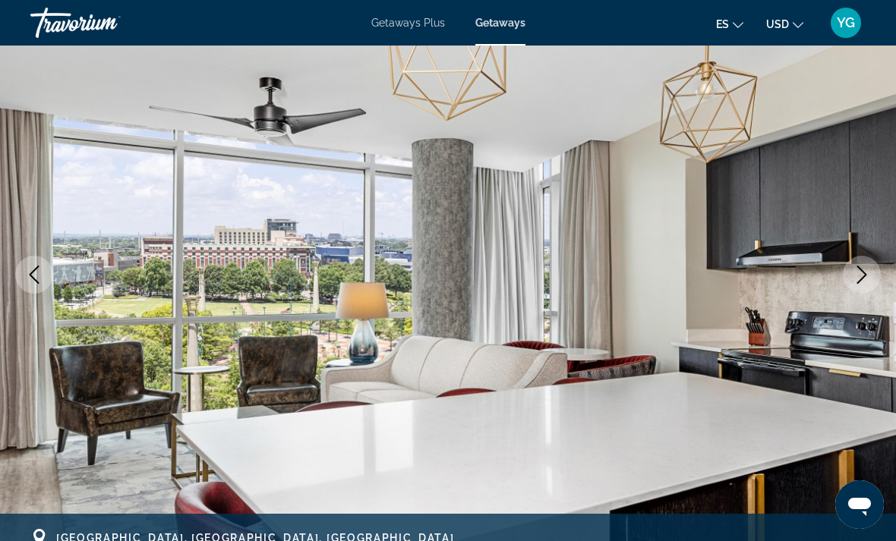
click at [860, 272] on icon "Next image" at bounding box center [862, 275] width 18 height 18
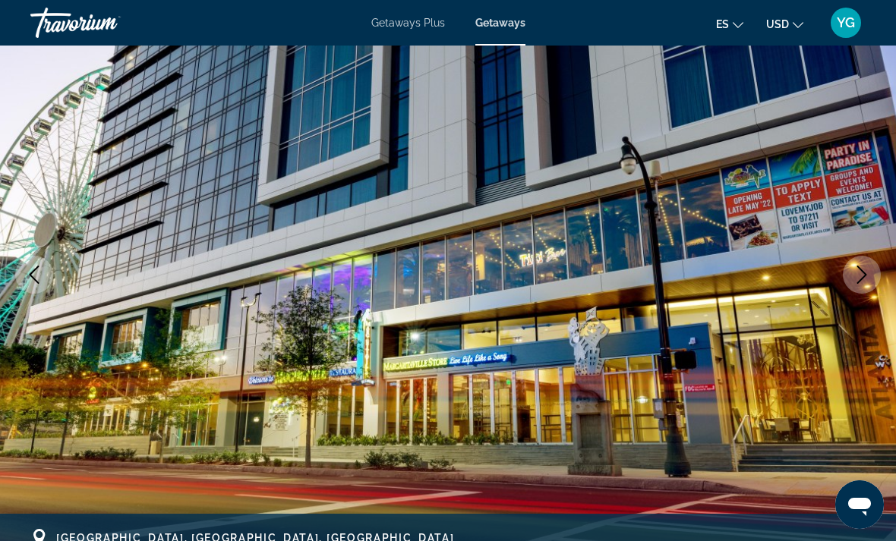
click at [862, 281] on icon "Next image" at bounding box center [862, 275] width 18 height 18
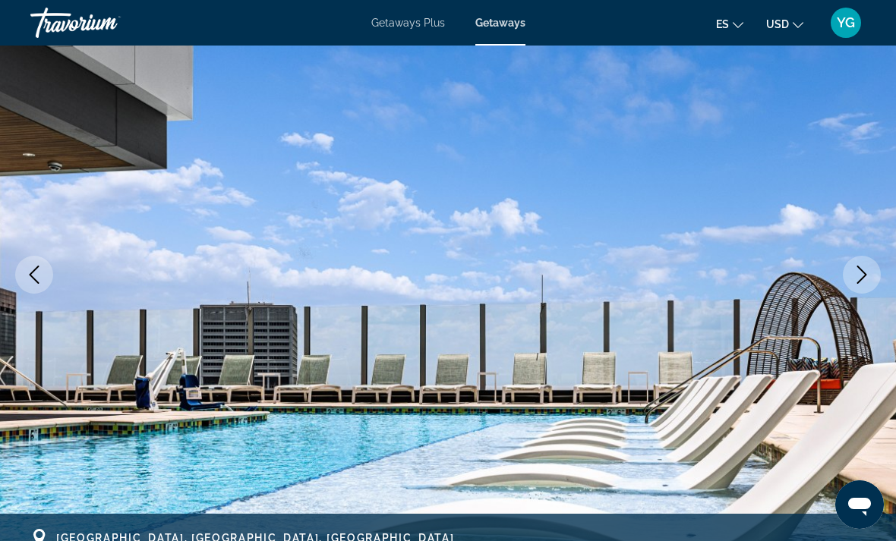
click at [860, 285] on button "Next image" at bounding box center [862, 275] width 38 height 38
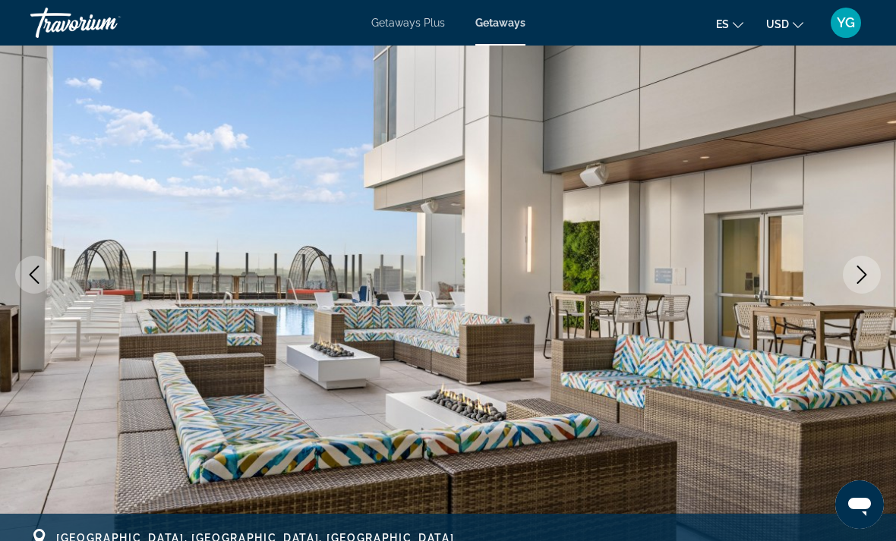
click at [858, 287] on button "Next image" at bounding box center [862, 275] width 38 height 38
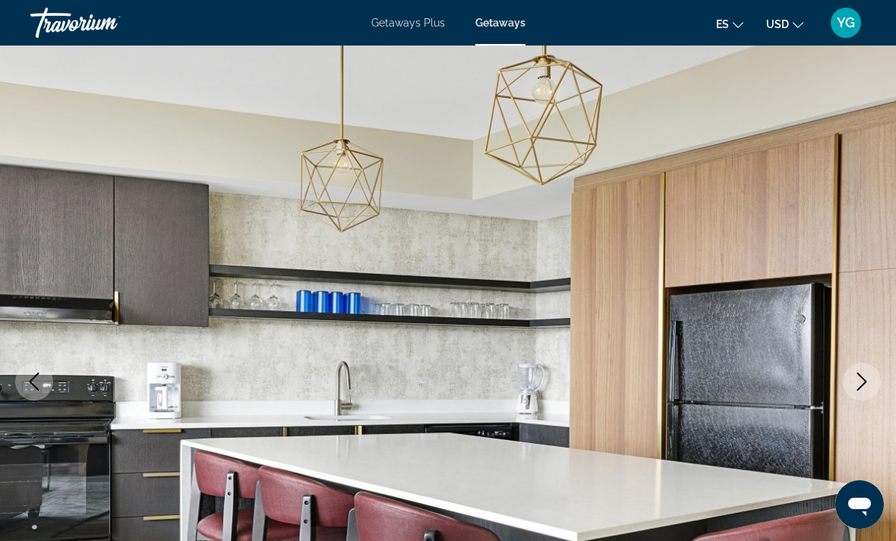
scroll to position [0, 0]
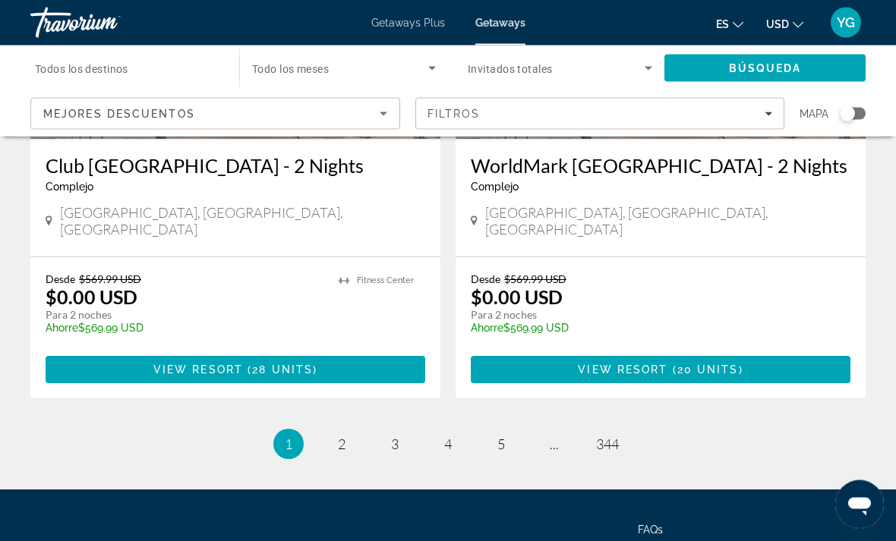
scroll to position [2969, 0]
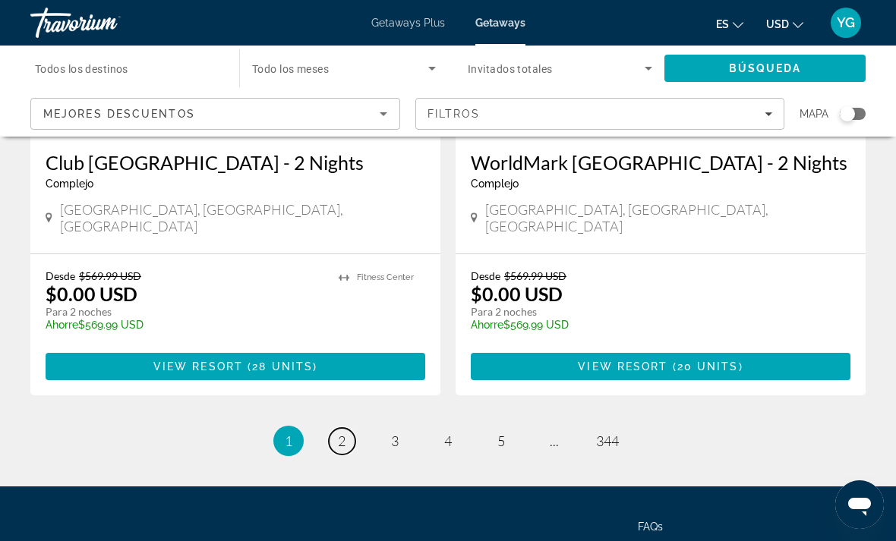
click at [344, 428] on link "page 2" at bounding box center [342, 441] width 27 height 27
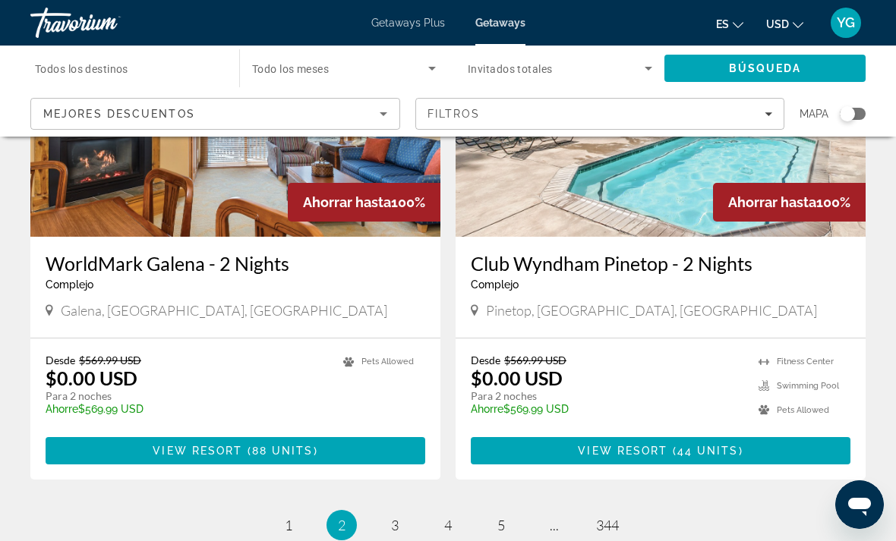
scroll to position [2968, 0]
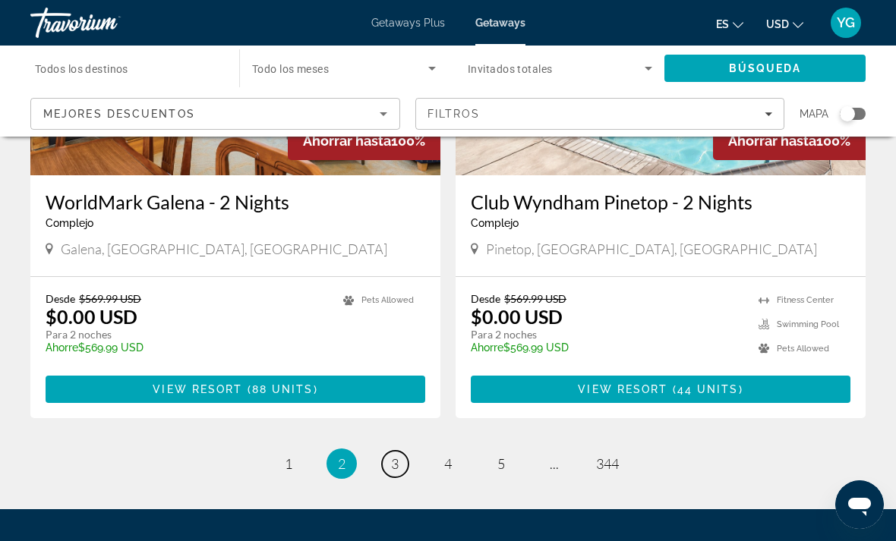
click at [402, 451] on link "page 3" at bounding box center [395, 464] width 27 height 27
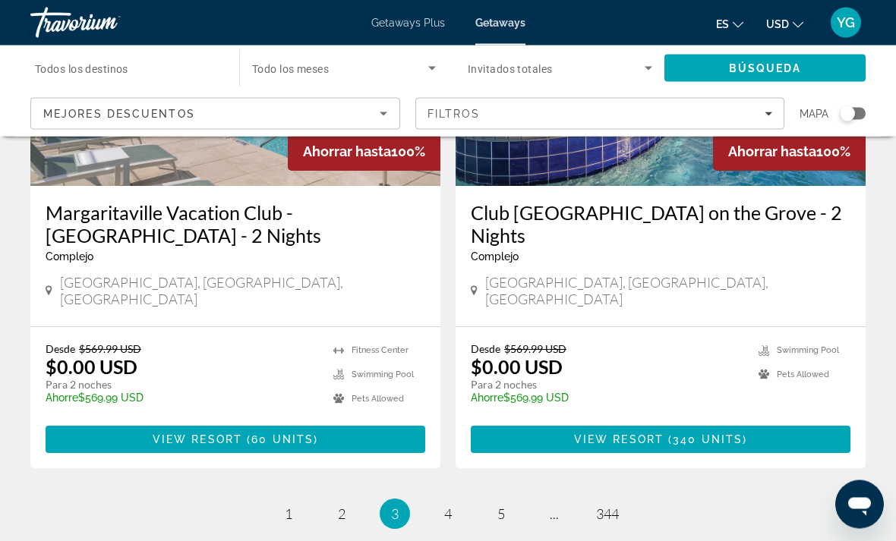
scroll to position [2938, 0]
click at [454, 501] on link "page 4" at bounding box center [448, 514] width 27 height 27
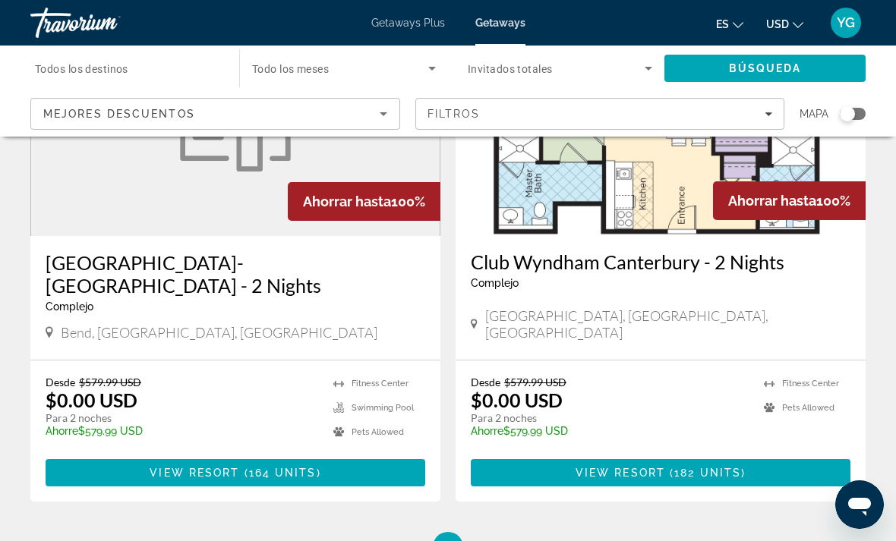
scroll to position [2931, 0]
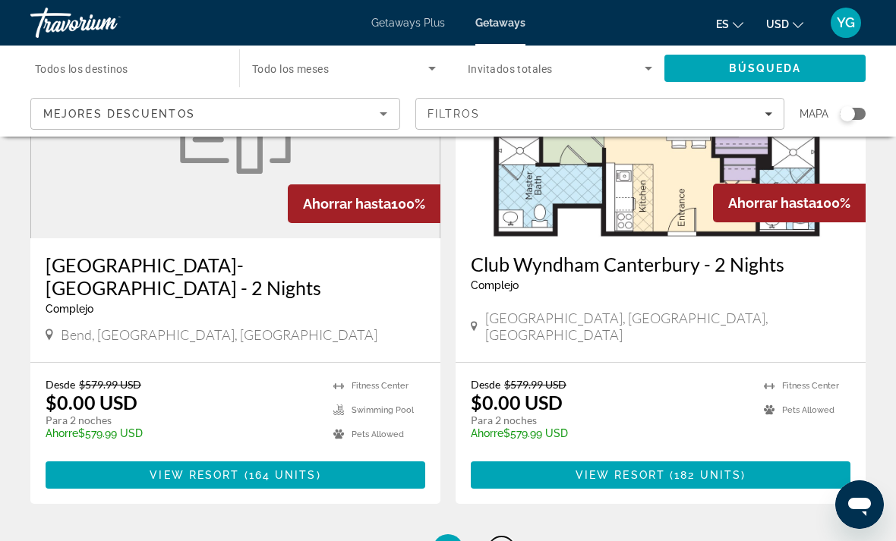
click at [509, 537] on link "page 5" at bounding box center [501, 550] width 27 height 27
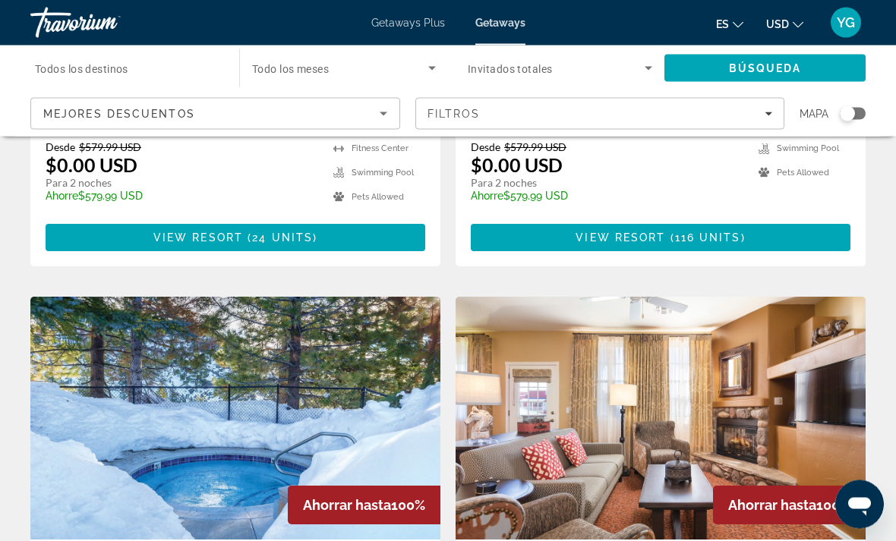
scroll to position [2071, 0]
